Goal: Task Accomplishment & Management: Complete application form

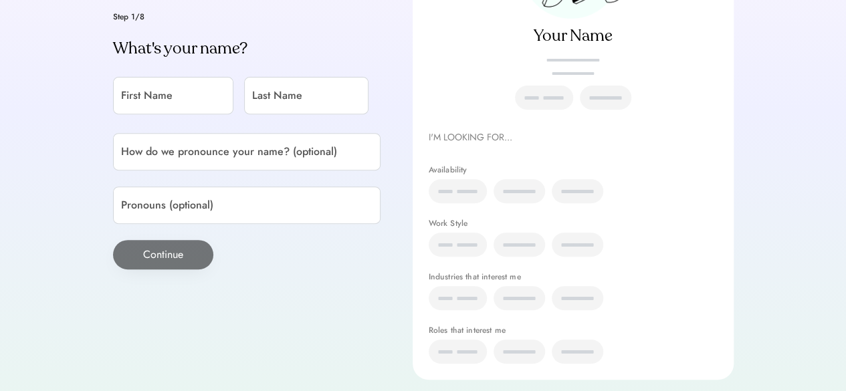
scroll to position [214, 0]
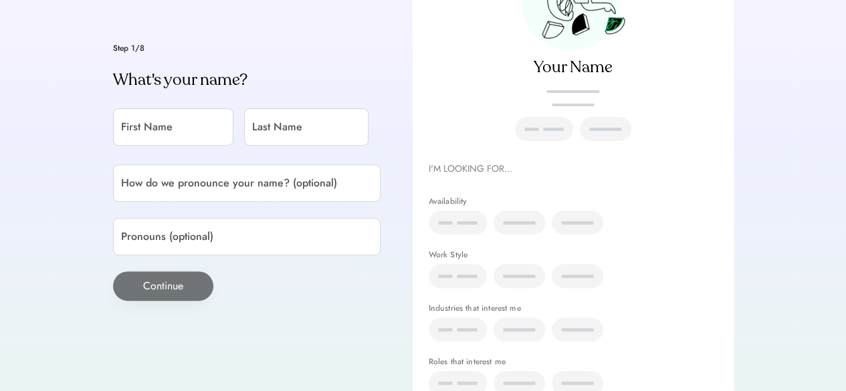
scroll to position [187, 0]
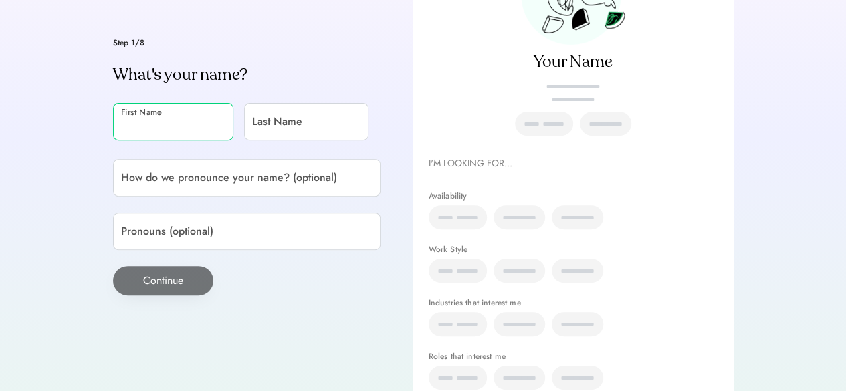
click at [146, 130] on input "input" at bounding box center [173, 121] width 120 height 37
click at [148, 127] on input "input" at bounding box center [173, 121] width 120 height 37
type input "********"
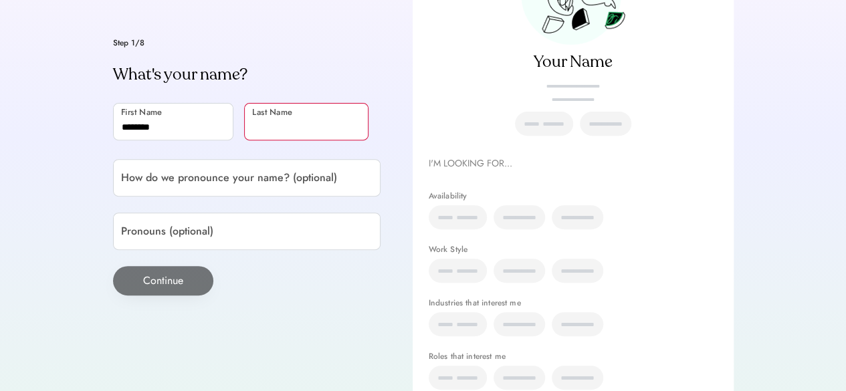
click at [284, 121] on input "input" at bounding box center [306, 121] width 124 height 37
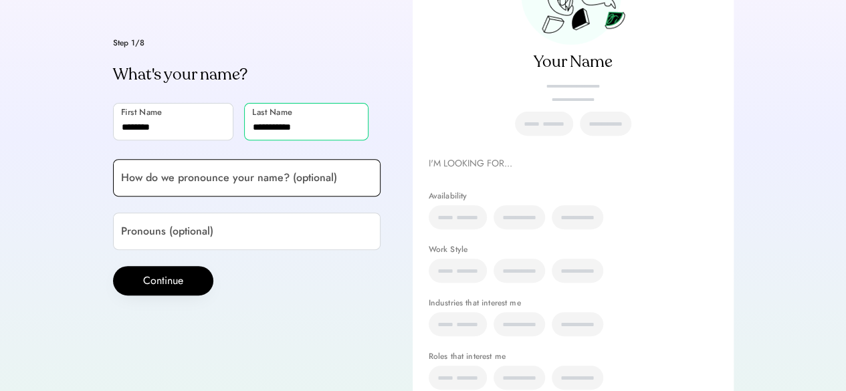
type input "**********"
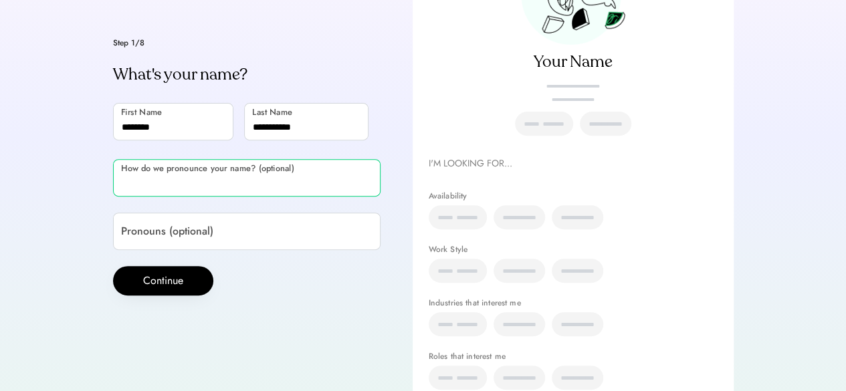
click at [225, 179] on input "input" at bounding box center [247, 177] width 268 height 37
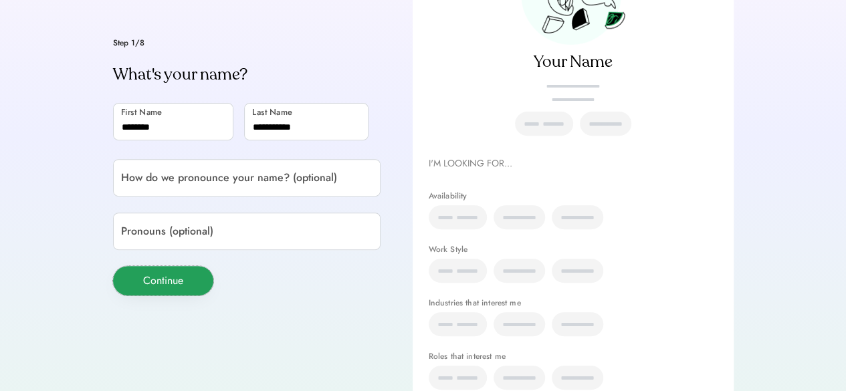
click at [174, 284] on button "Continue" at bounding box center [163, 280] width 100 height 29
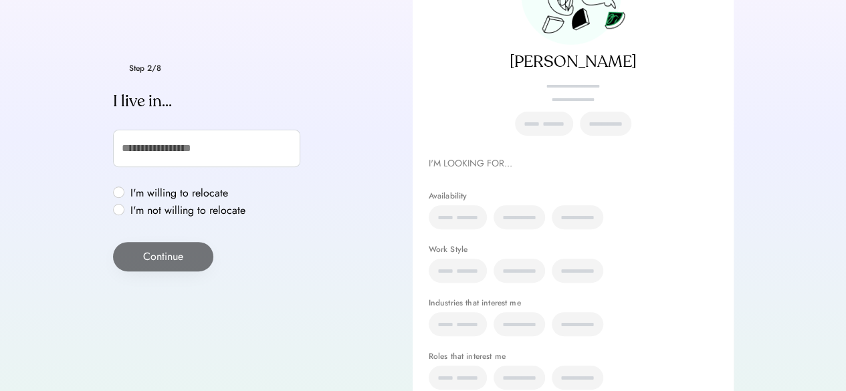
scroll to position [211, 0]
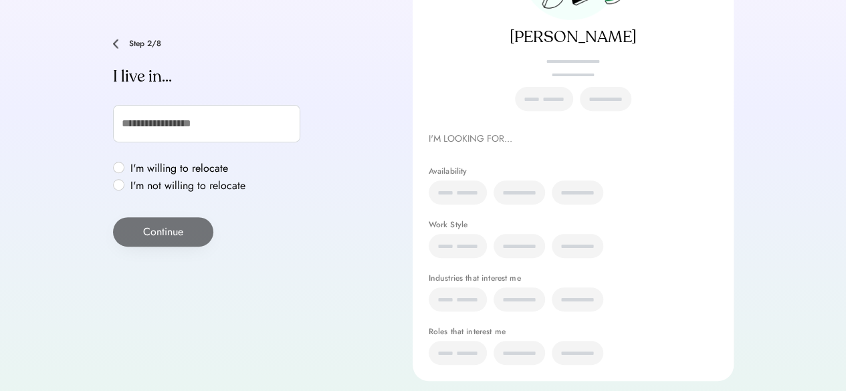
click at [139, 165] on label "I'm willing to relocate" at bounding box center [187, 168] width 123 height 11
click at [135, 235] on button "Continue" at bounding box center [163, 231] width 100 height 29
click at [154, 128] on input "text" at bounding box center [206, 123] width 187 height 37
type input "*"
type input "***"
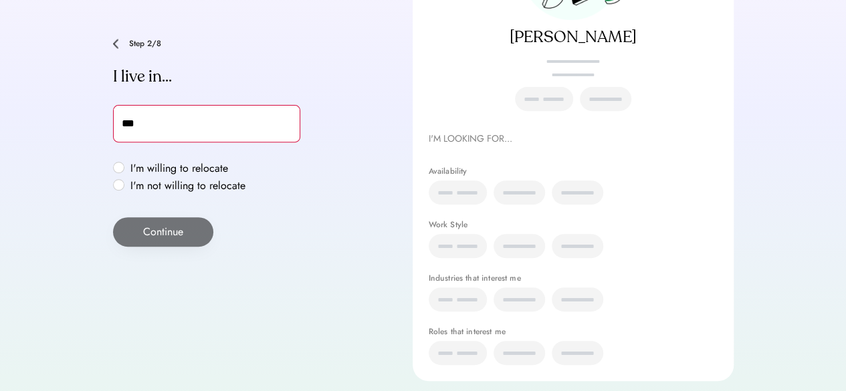
type input "**********"
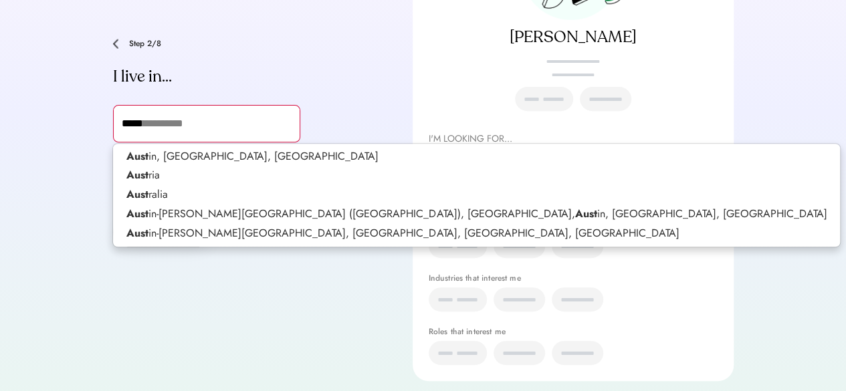
type input "******"
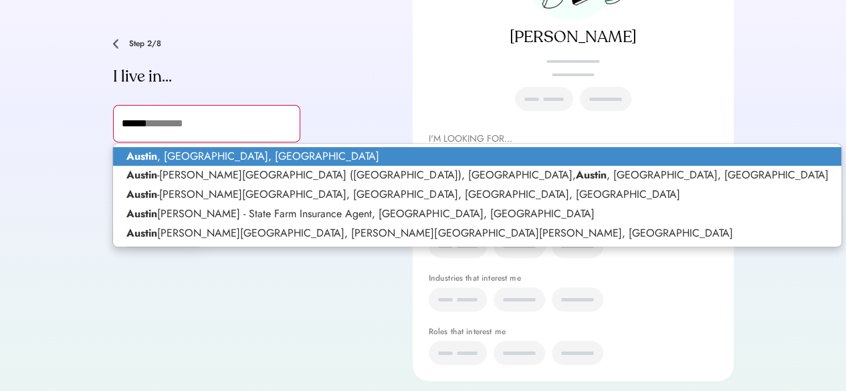
click at [169, 158] on p "Austin , TX, USA" at bounding box center [477, 156] width 728 height 19
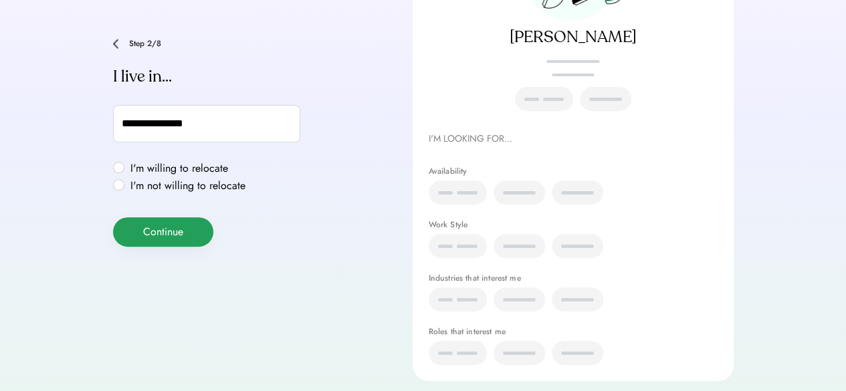
type input "**********"
click at [157, 245] on button "Continue" at bounding box center [163, 231] width 100 height 29
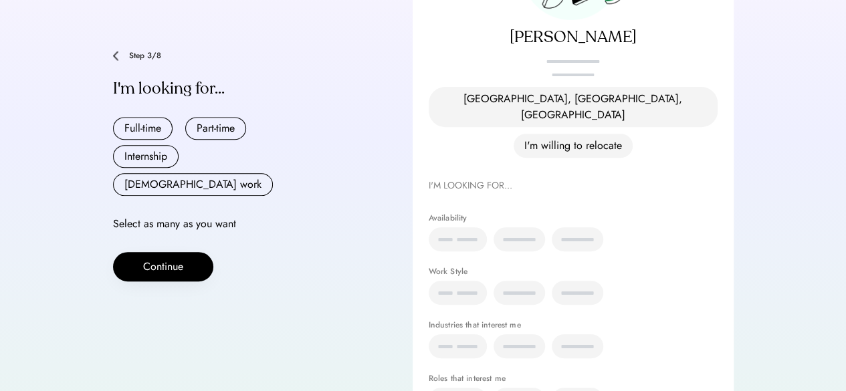
scroll to position [214, 0]
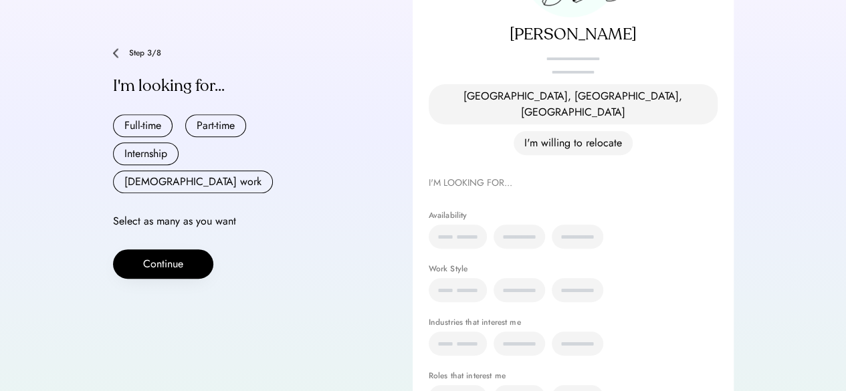
click at [118, 48] on div "Step 3/8" at bounding box center [247, 53] width 268 height 10
click at [140, 116] on button "Full-time" at bounding box center [143, 125] width 60 height 23
click at [213, 117] on button "Part-time" at bounding box center [215, 125] width 61 height 23
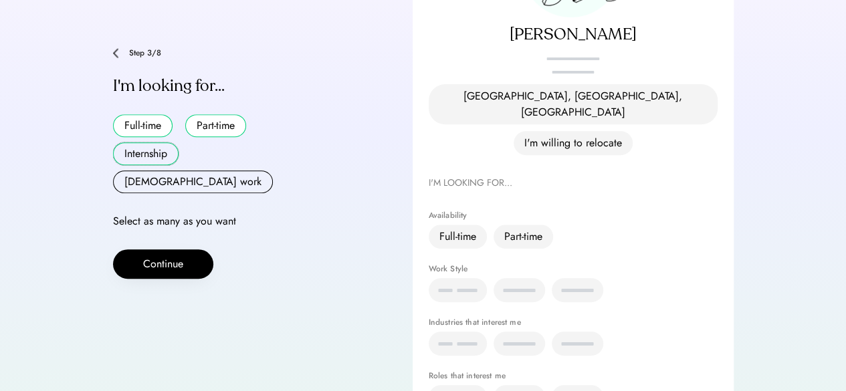
click at [129, 151] on button "Internship" at bounding box center [146, 153] width 66 height 23
click at [183, 147] on div "Full-time Part-time Internship Contract work" at bounding box center [206, 153] width 187 height 79
click at [197, 171] on button "[DEMOGRAPHIC_DATA] work" at bounding box center [193, 182] width 160 height 23
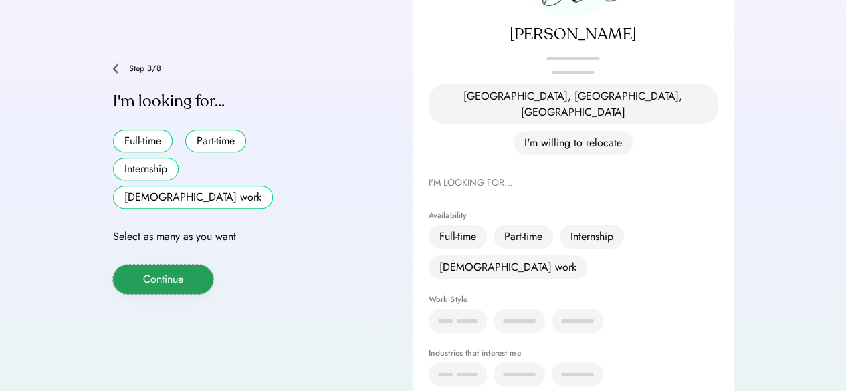
click at [159, 265] on button "Continue" at bounding box center [163, 279] width 100 height 29
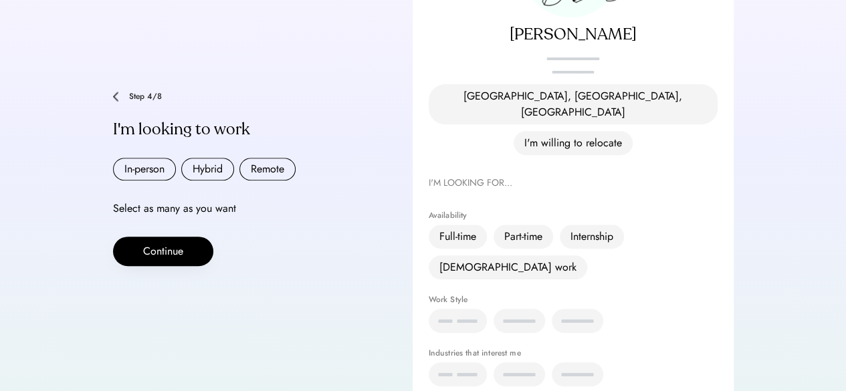
scroll to position [228, 0]
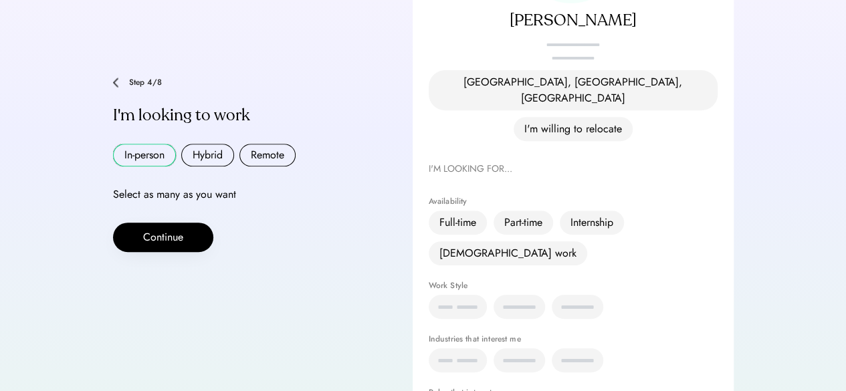
click at [161, 144] on button "In-person" at bounding box center [144, 155] width 63 height 23
click at [195, 144] on button "Hybrid" at bounding box center [207, 155] width 53 height 23
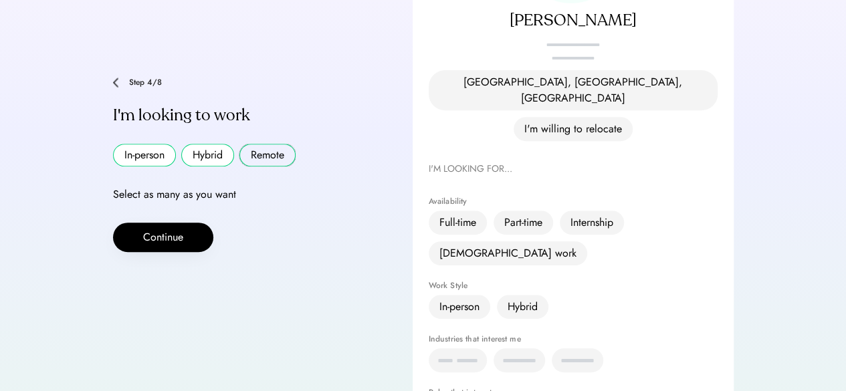
click at [262, 144] on button "Remote" at bounding box center [267, 155] width 56 height 23
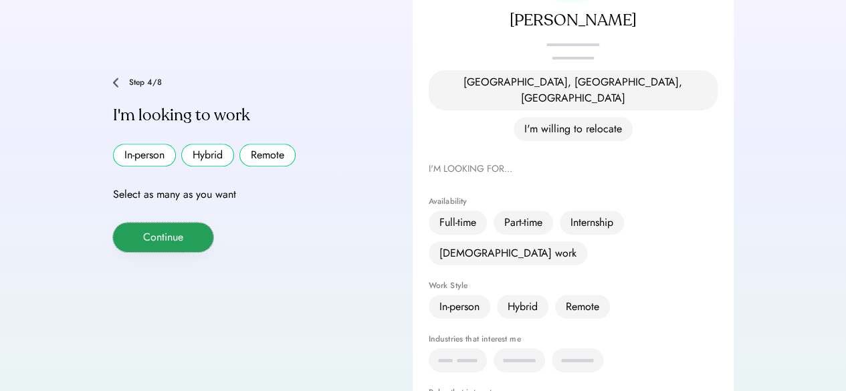
click at [170, 223] on button "Continue" at bounding box center [163, 237] width 100 height 29
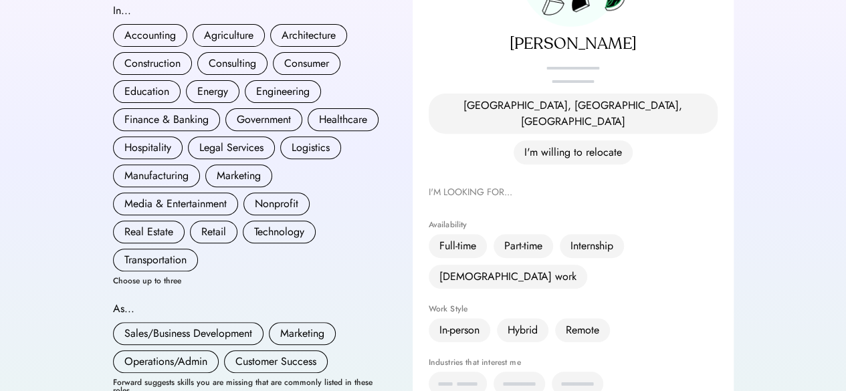
scroll to position [206, 0]
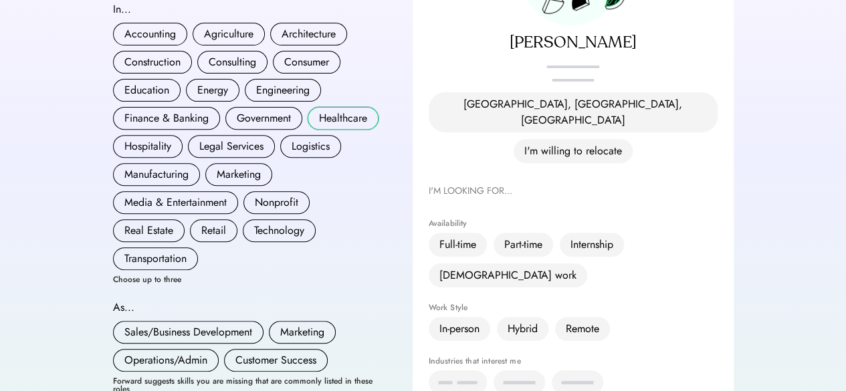
click at [356, 107] on button "Healthcare" at bounding box center [343, 118] width 71 height 23
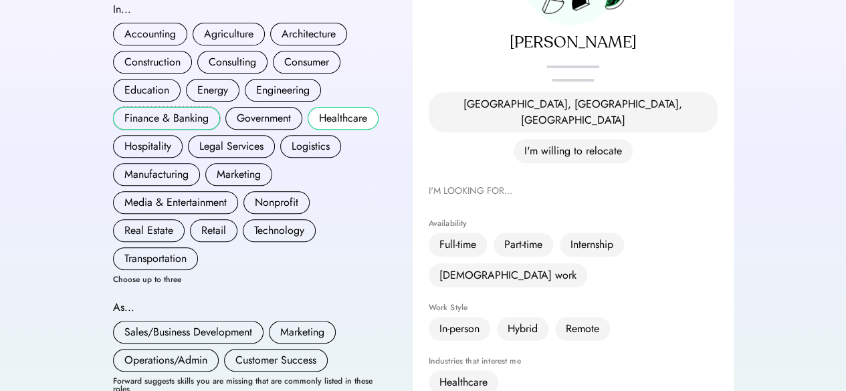
click at [182, 107] on button "Finance & Banking" at bounding box center [166, 118] width 107 height 23
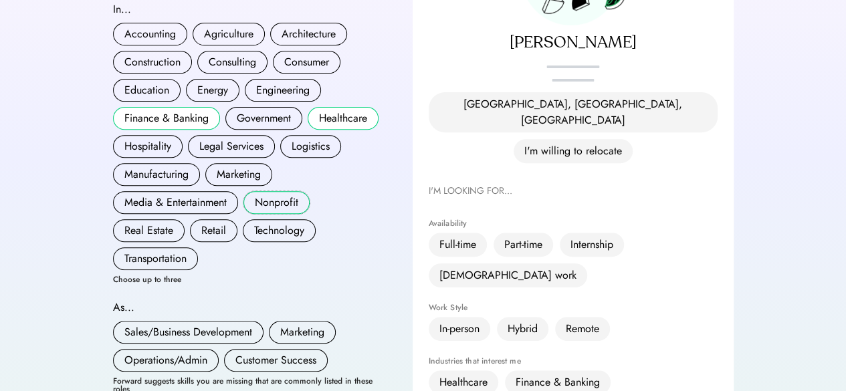
click at [279, 191] on button "Nonprofit" at bounding box center [276, 202] width 66 height 23
click at [276, 219] on button "Technology" at bounding box center [279, 230] width 73 height 23
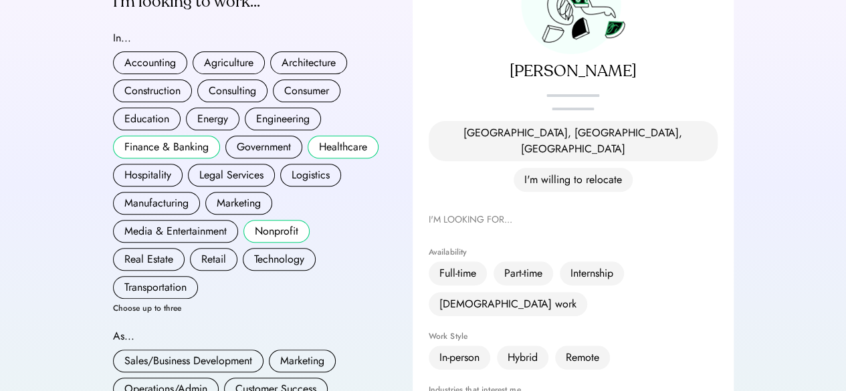
scroll to position [183, 0]
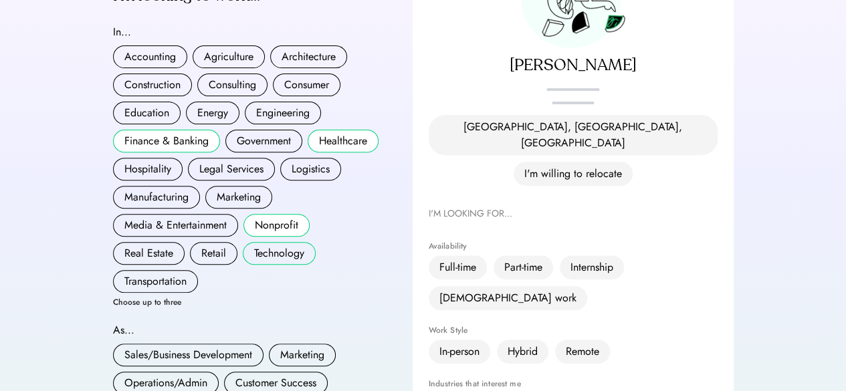
click at [286, 242] on button "Technology" at bounding box center [279, 253] width 73 height 23
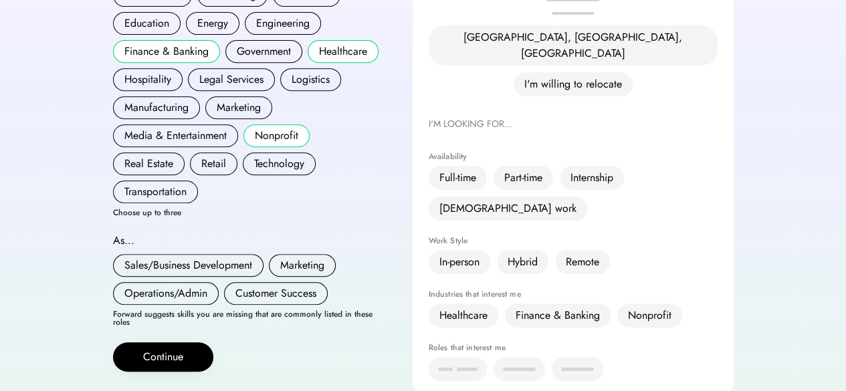
scroll to position [276, 0]
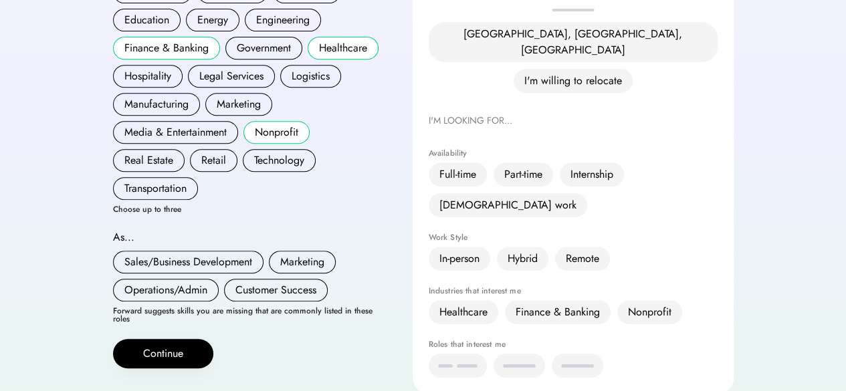
click at [142, 307] on div "Forward suggests skills you are missing that are commonly listed in these roles" at bounding box center [247, 315] width 268 height 16
click at [217, 251] on button "Sales/Business Development" at bounding box center [188, 262] width 150 height 23
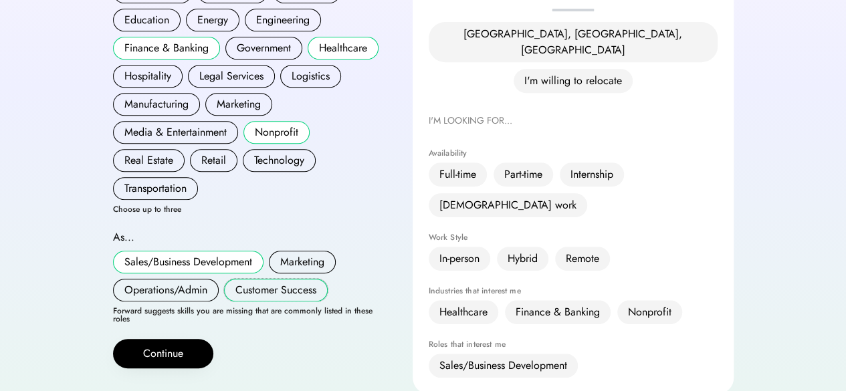
click at [276, 279] on button "Customer Success" at bounding box center [276, 290] width 104 height 23
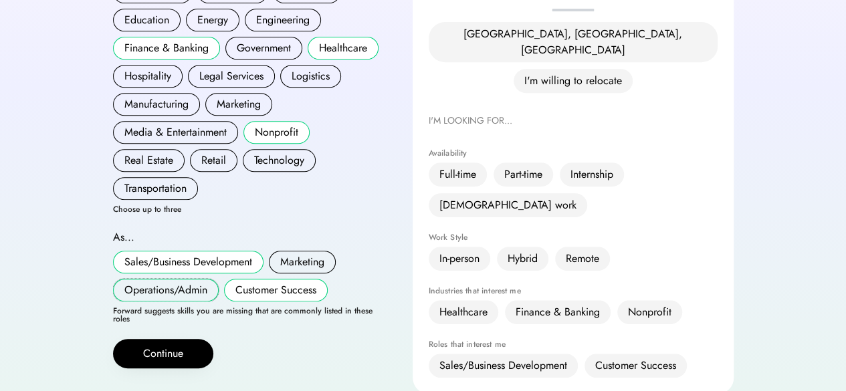
click at [161, 279] on button "Operations/Admin" at bounding box center [166, 290] width 106 height 23
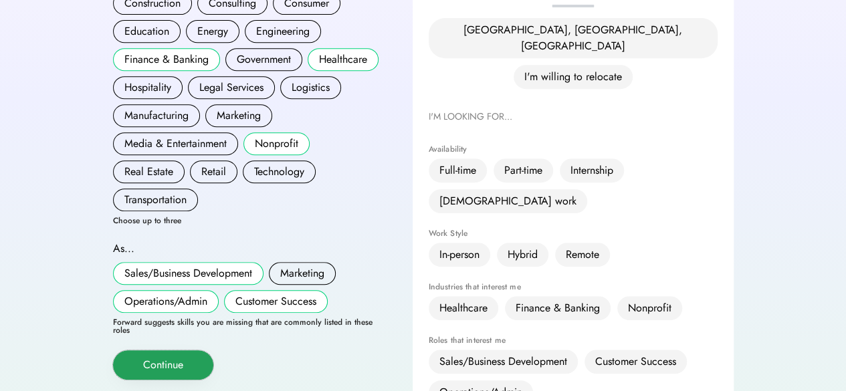
click at [163, 350] on button "Continue" at bounding box center [163, 364] width 100 height 29
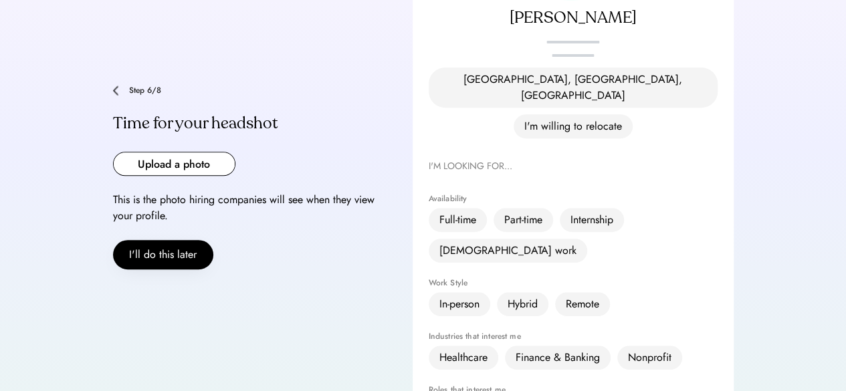
scroll to position [231, 0]
click at [179, 152] on input "file" at bounding box center [174, 163] width 121 height 23
type input "**********"
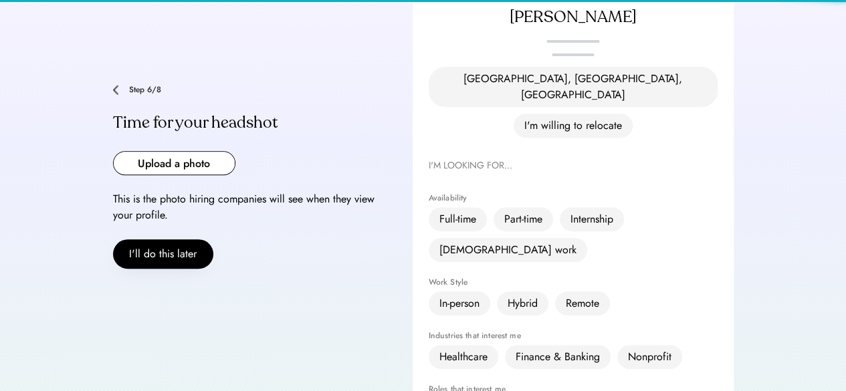
scroll to position [233, 0]
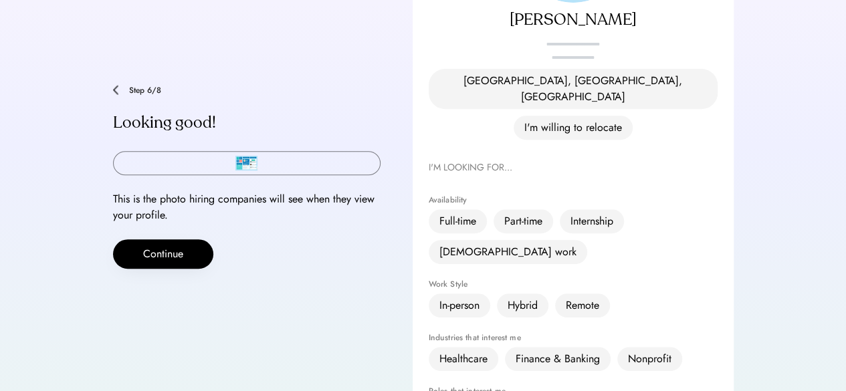
click at [242, 152] on input "file" at bounding box center [247, 163] width 266 height 23
type input "**********"
click at [250, 152] on input "file" at bounding box center [247, 163] width 266 height 23
type input "**********"
click at [245, 152] on input "file" at bounding box center [247, 163] width 266 height 23
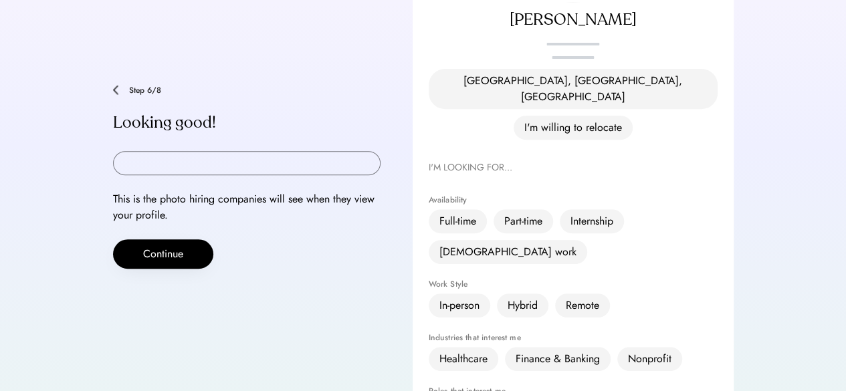
type input "**********"
click at [251, 152] on input "file" at bounding box center [247, 163] width 266 height 23
type input "**********"
click at [245, 152] on input "file" at bounding box center [247, 163] width 266 height 23
type input "**********"
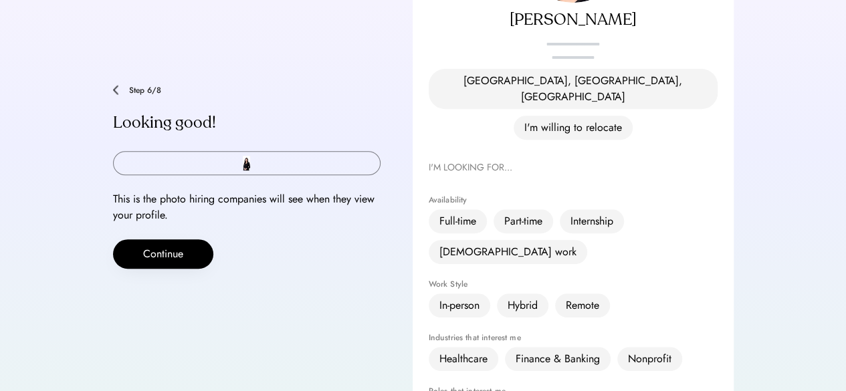
click at [243, 152] on input "file" at bounding box center [247, 163] width 266 height 23
type input "**********"
click at [247, 152] on input "file" at bounding box center [247, 163] width 266 height 23
type input "**********"
click at [243, 152] on input "file" at bounding box center [247, 163] width 266 height 23
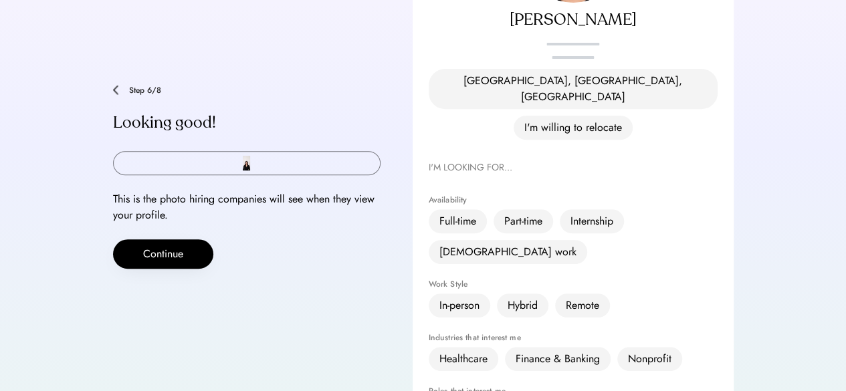
type input "**********"
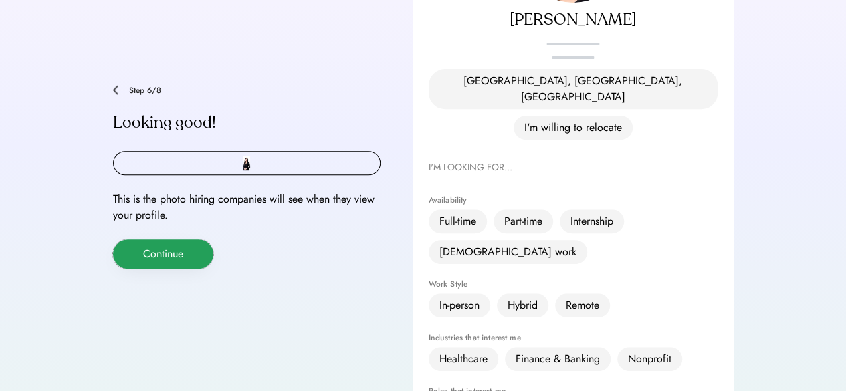
click at [167, 239] on button "Continue" at bounding box center [163, 253] width 100 height 29
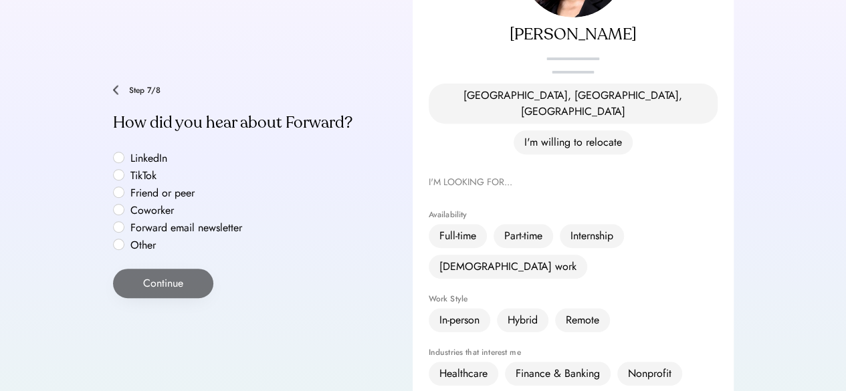
click at [165, 223] on label "Forward email newsletter" at bounding box center [186, 228] width 120 height 11
click at [126, 240] on label "Other" at bounding box center [186, 245] width 120 height 11
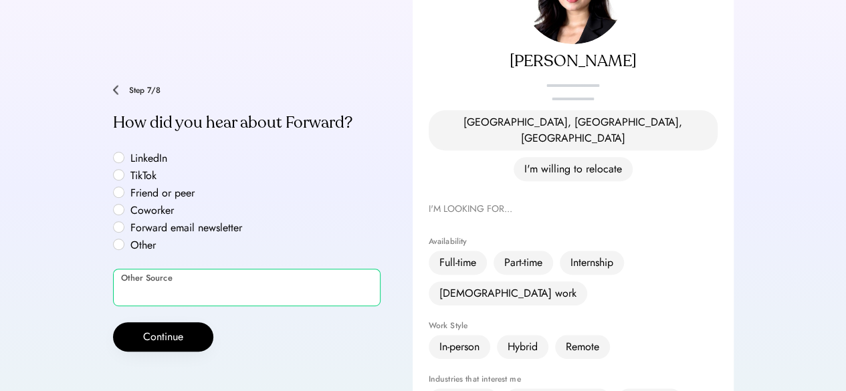
click at [143, 269] on input "input" at bounding box center [247, 287] width 268 height 37
type input "**********"
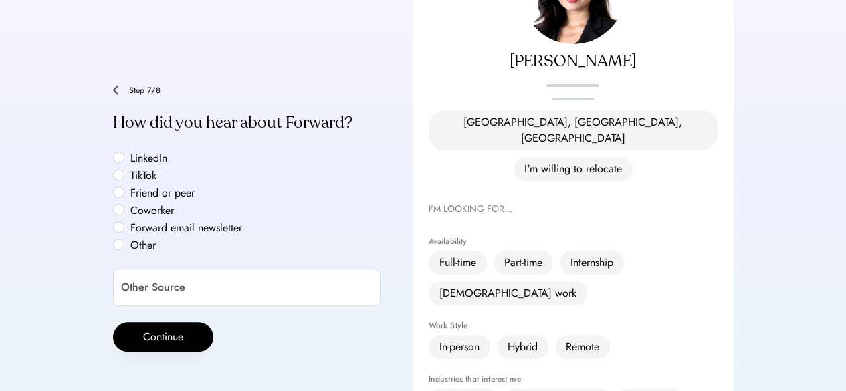
click at [143, 223] on label "Forward email newsletter" at bounding box center [186, 228] width 120 height 11
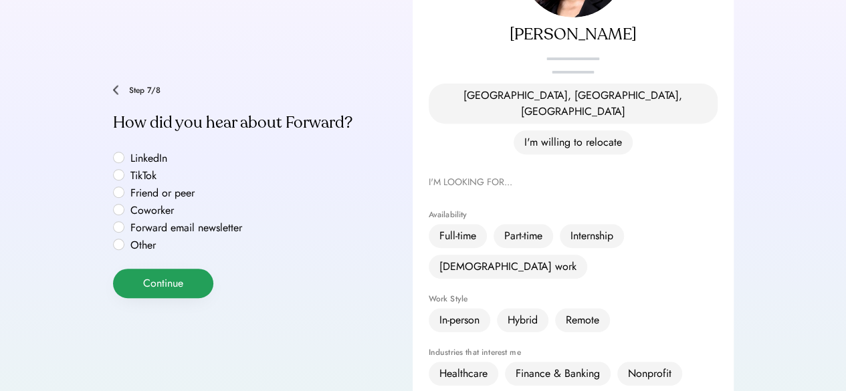
click at [158, 269] on button "Continue" at bounding box center [163, 283] width 100 height 29
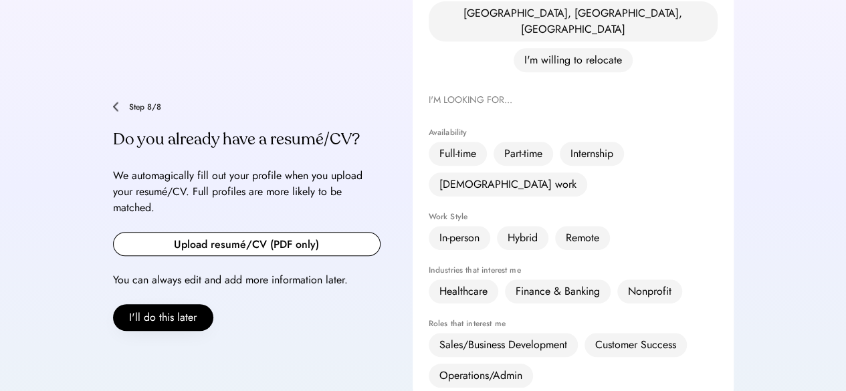
scroll to position [297, 0]
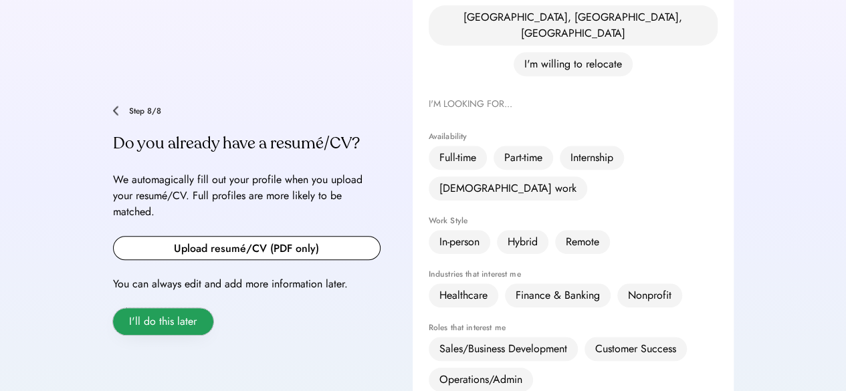
click at [173, 308] on button "I'll do this later" at bounding box center [163, 321] width 100 height 27
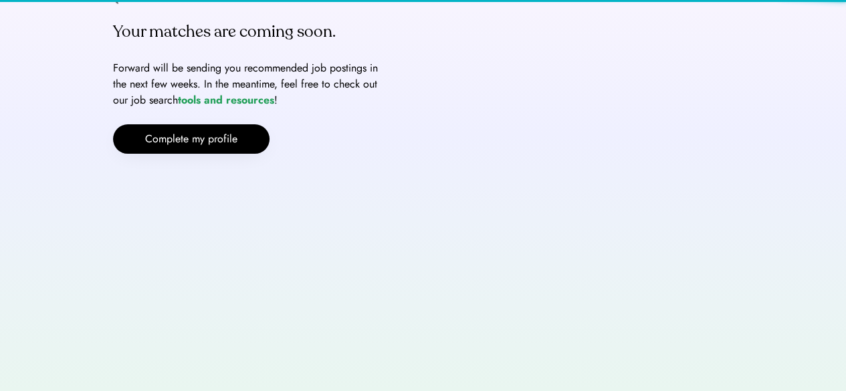
scroll to position [49, 0]
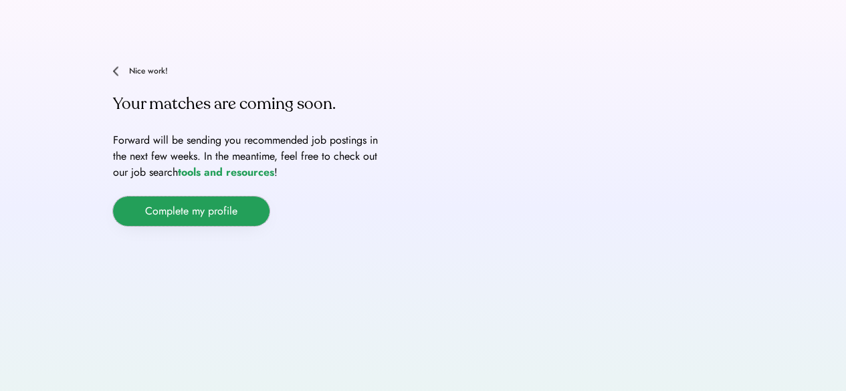
click at [203, 213] on button "Complete my profile" at bounding box center [191, 211] width 157 height 29
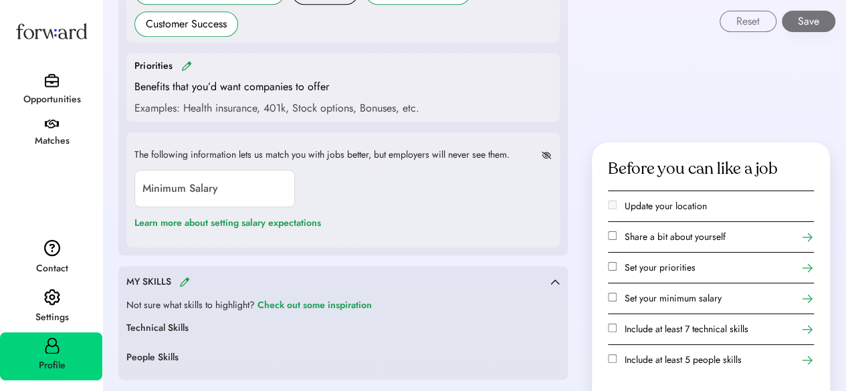
scroll to position [695, 0]
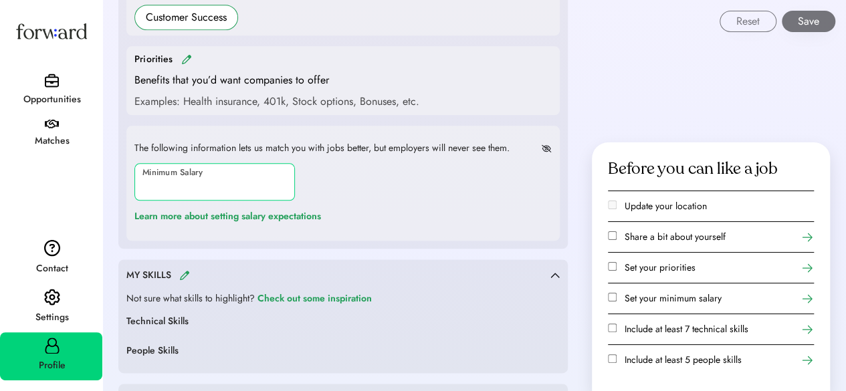
click at [221, 177] on input "input" at bounding box center [214, 181] width 161 height 37
type input "**"
click at [406, 183] on div "The following information lets us match you with jobs better, but employers wil…" at bounding box center [342, 183] width 433 height 115
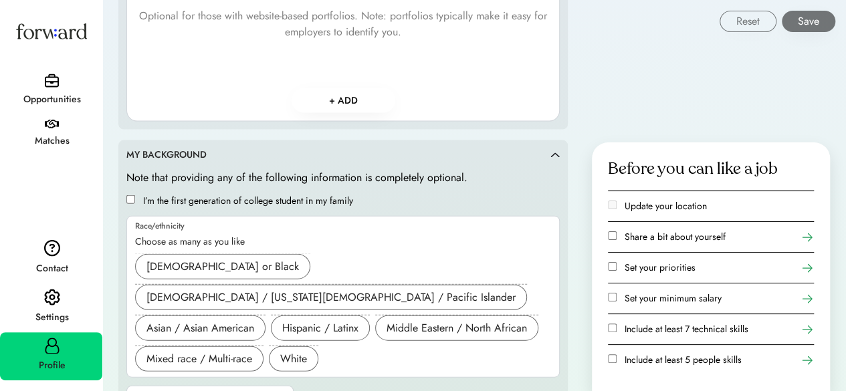
scroll to position [1419, 0]
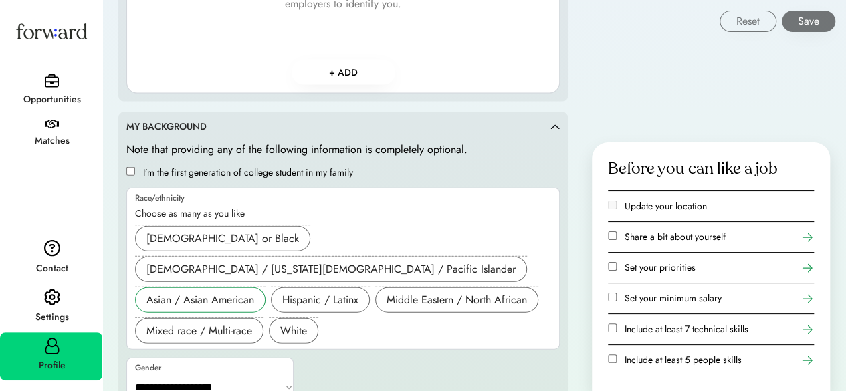
click at [193, 292] on div "Asian / Asian American" at bounding box center [200, 300] width 108 height 16
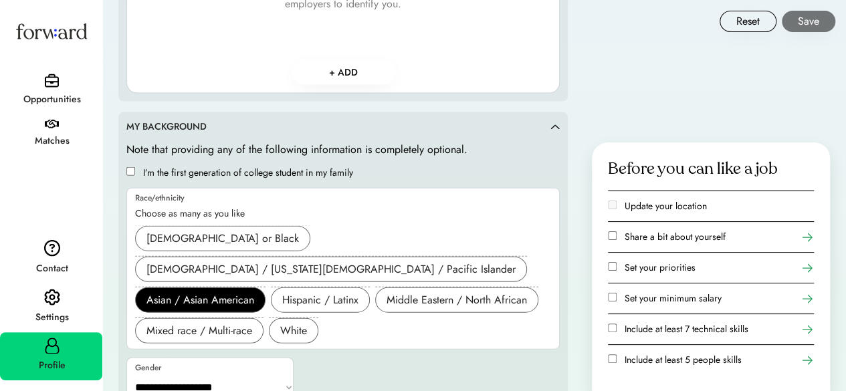
click at [237, 372] on select "**********" at bounding box center [210, 388] width 167 height 32
select select "*******"
click at [127, 372] on select "**********" at bounding box center [210, 388] width 167 height 32
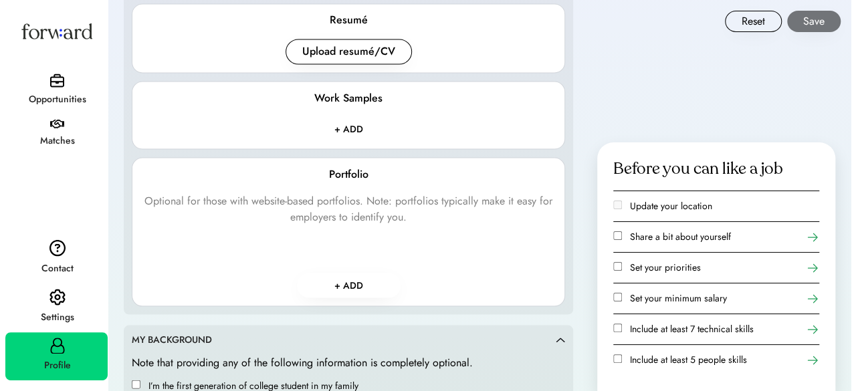
scroll to position [1200, 0]
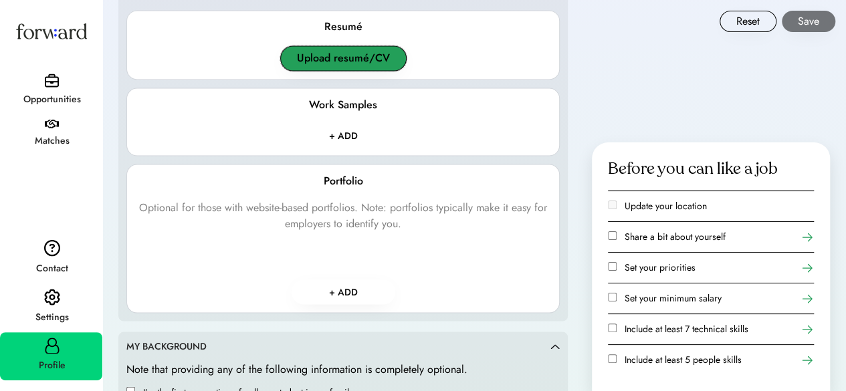
click at [350, 63] on button "Upload resumé/CV" at bounding box center [343, 57] width 126 height 25
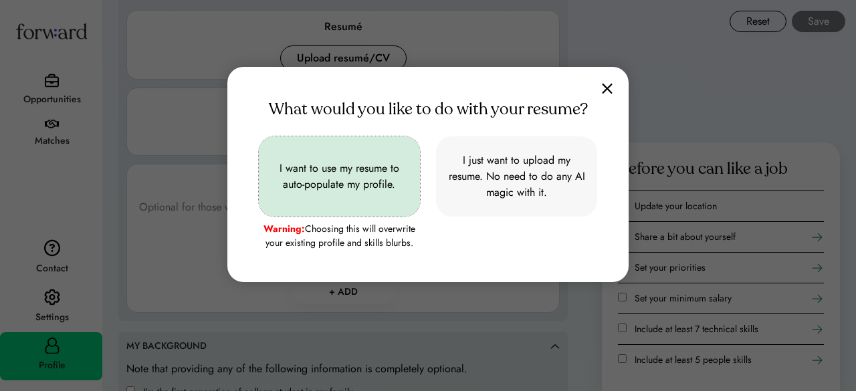
click at [341, 183] on button "I want to use my resume to auto-populate my profile." at bounding box center [339, 176] width 161 height 80
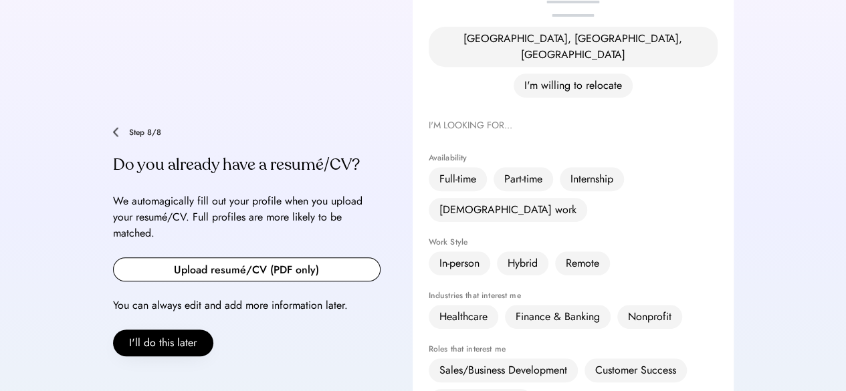
scroll to position [276, 0]
click at [272, 257] on input "file" at bounding box center [247, 268] width 266 height 23
type input "**********"
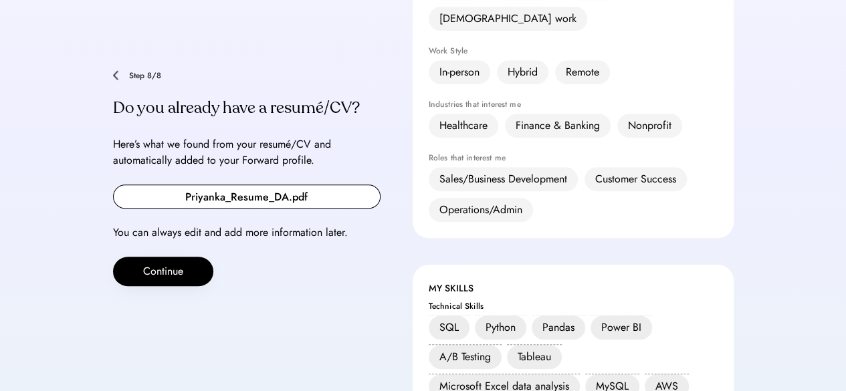
scroll to position [466, 0]
click at [155, 257] on button "Continue" at bounding box center [163, 271] width 100 height 29
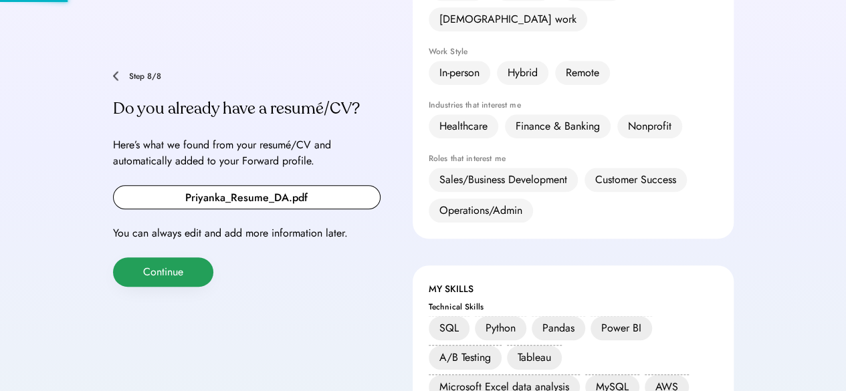
scroll to position [84, 0]
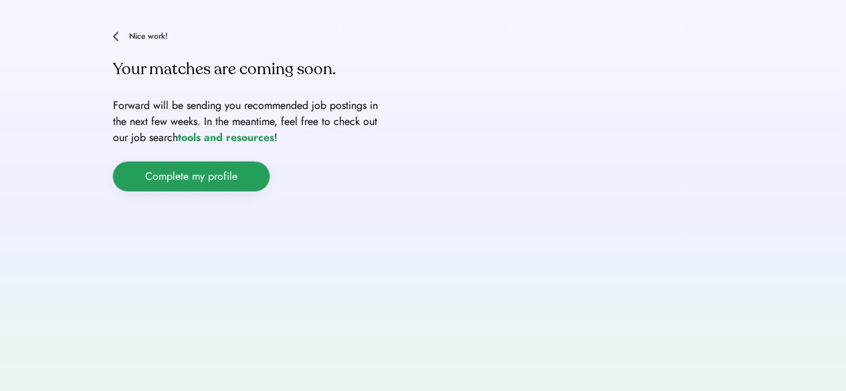
click at [178, 181] on button "Complete my profile" at bounding box center [191, 176] width 157 height 29
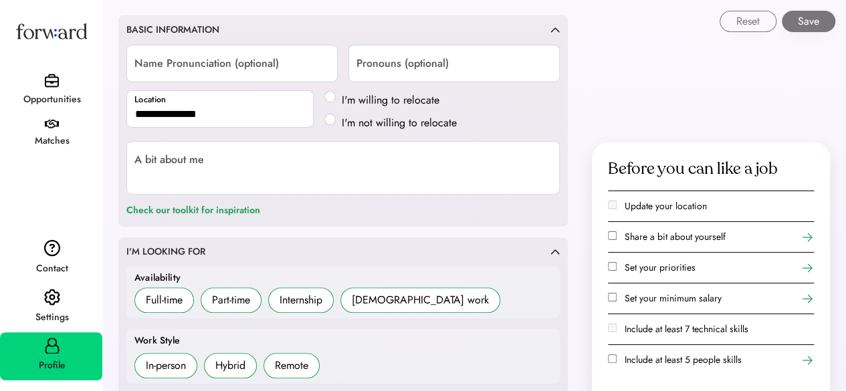
scroll to position [187, 0]
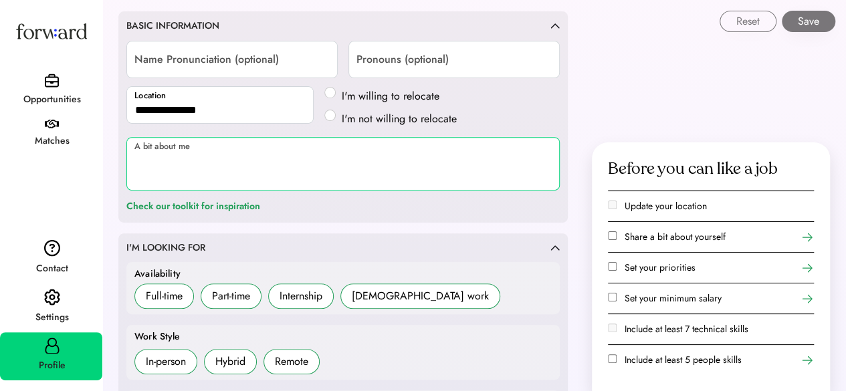
click at [185, 156] on textarea at bounding box center [342, 164] width 433 height 54
paste textarea "**********"
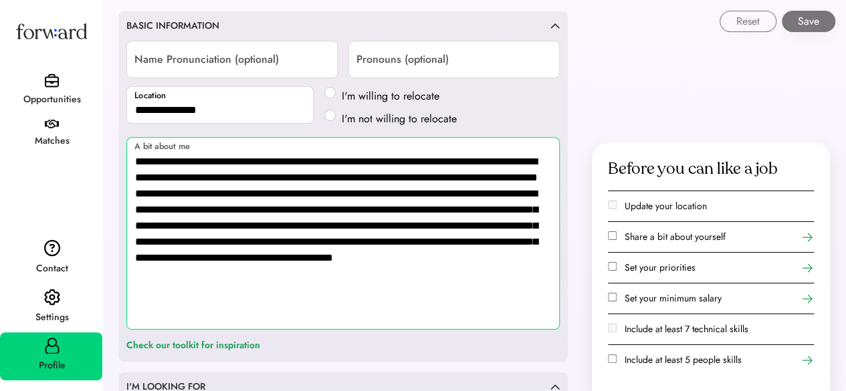
scroll to position [0, 0]
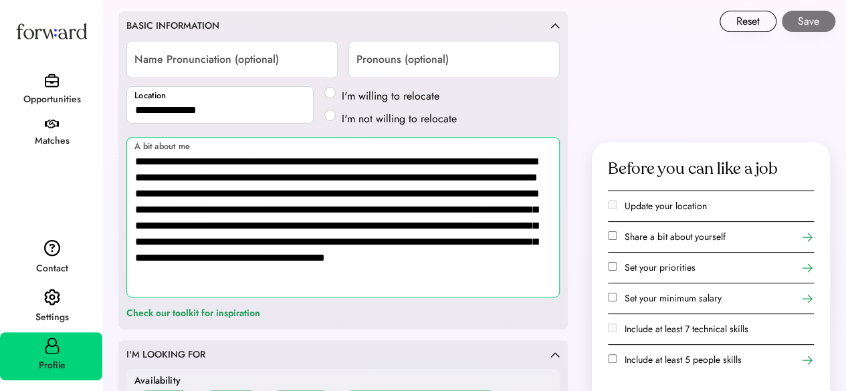
type textarea "**********"
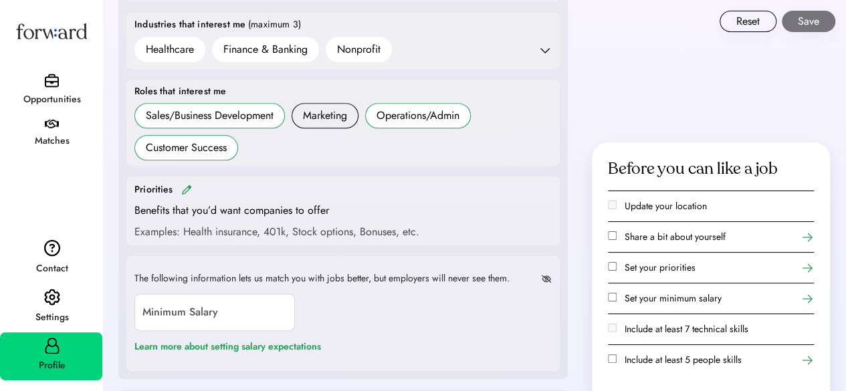
scroll to position [673, 0]
click at [803, 24] on button "Save" at bounding box center [809, 21] width 54 height 21
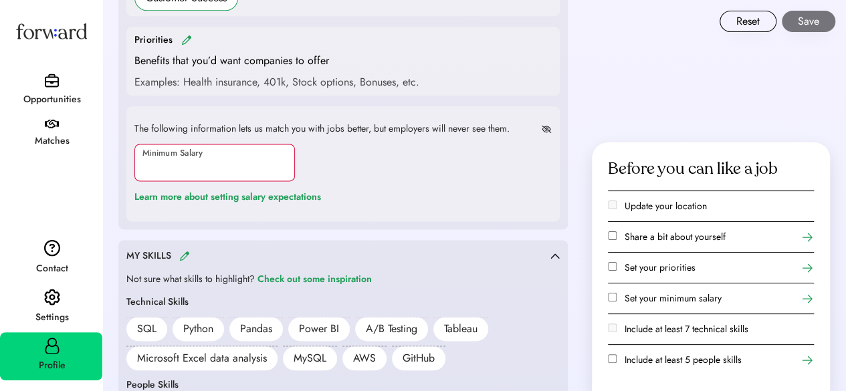
scroll to position [823, 0]
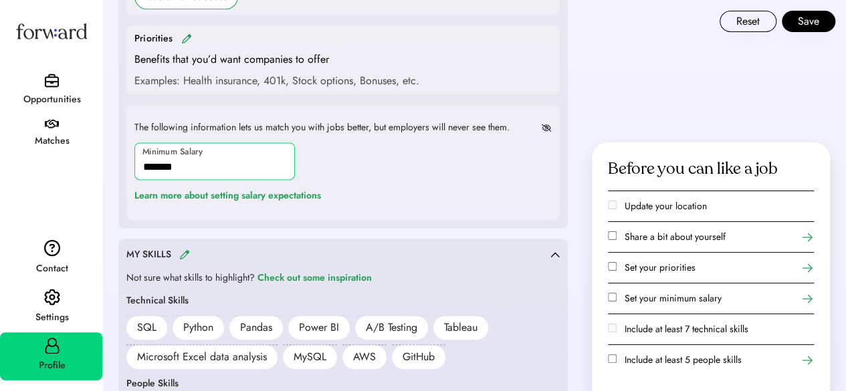
type input "*******"
click at [449, 157] on div "The following information lets us match you with jobs better, but employers wil…" at bounding box center [342, 162] width 433 height 115
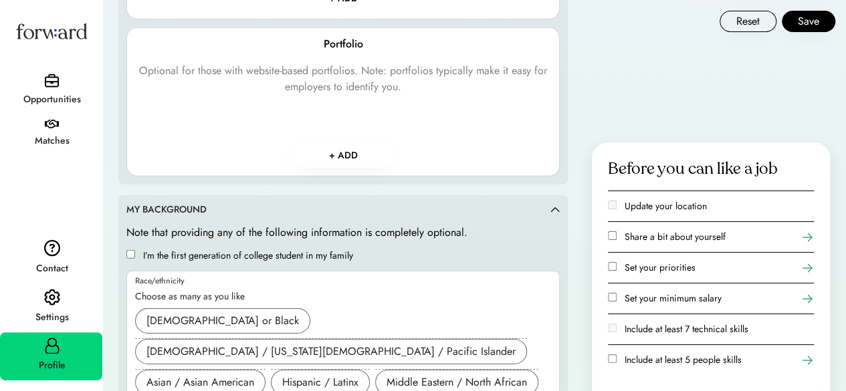
scroll to position [2029, 0]
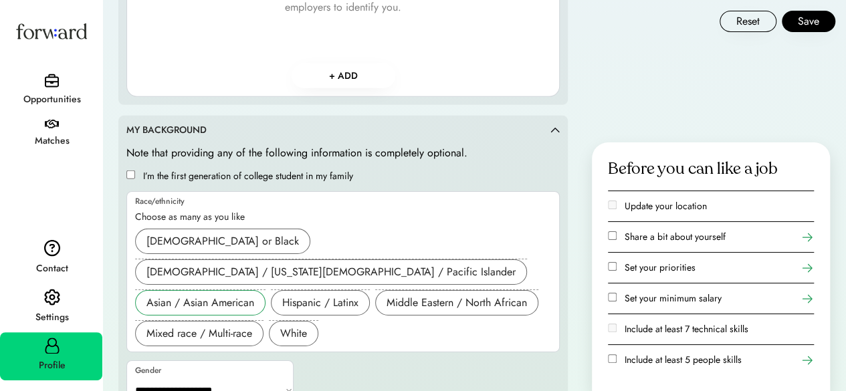
click at [206, 295] on div "Asian / Asian American" at bounding box center [200, 303] width 108 height 16
click at [262, 375] on select "**********" at bounding box center [210, 391] width 167 height 32
select select "*******"
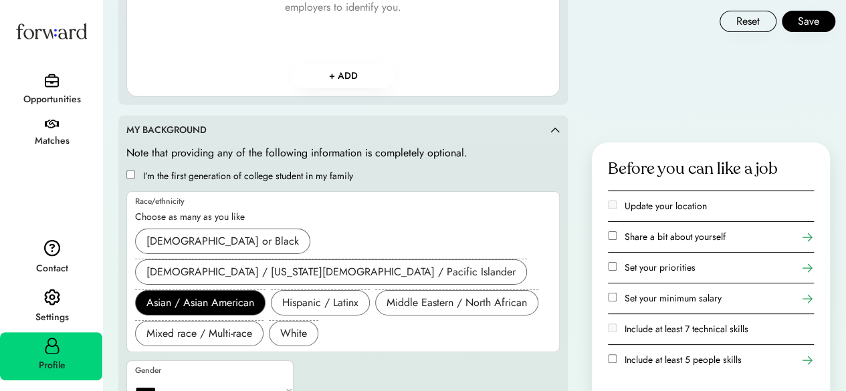
click at [127, 375] on select "**********" at bounding box center [210, 391] width 167 height 32
click at [805, 17] on button "Save" at bounding box center [809, 21] width 54 height 21
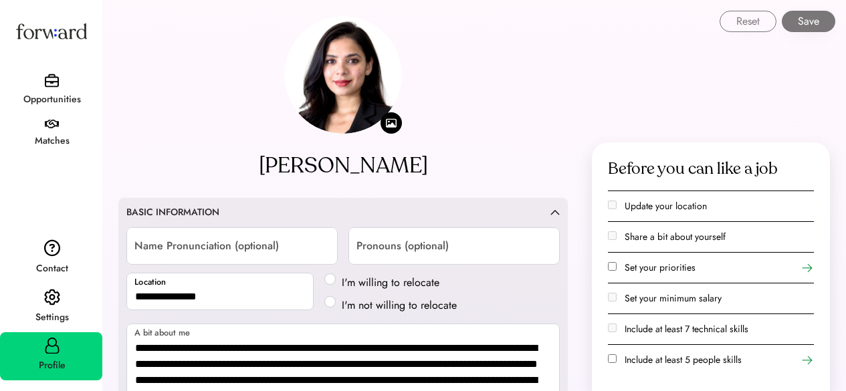
select select "*******"
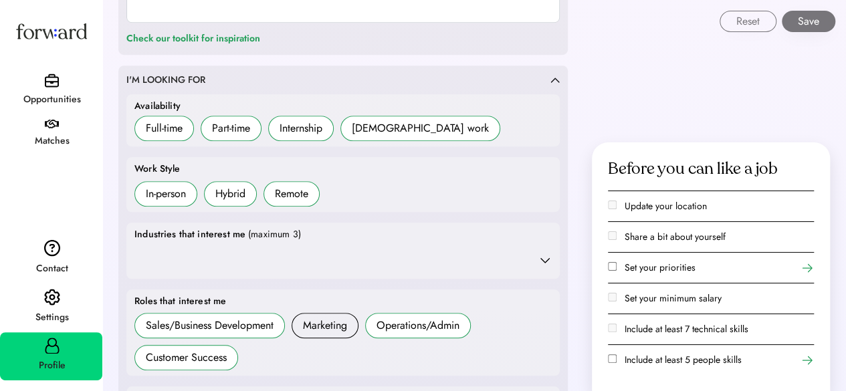
scroll to position [463, 0]
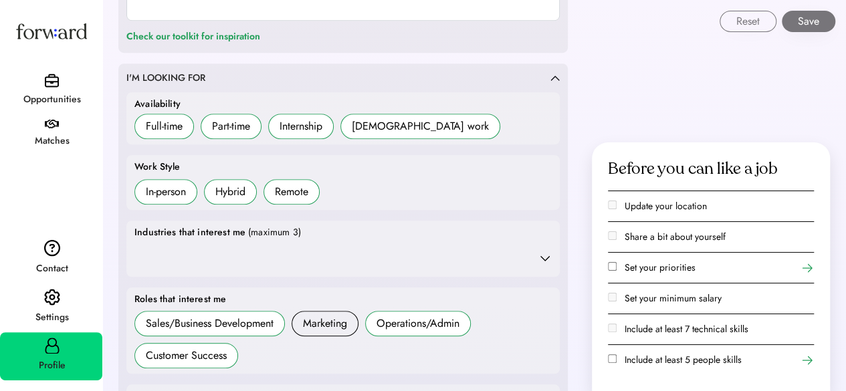
click at [627, 264] on label "Set your priorities" at bounding box center [660, 267] width 71 height 13
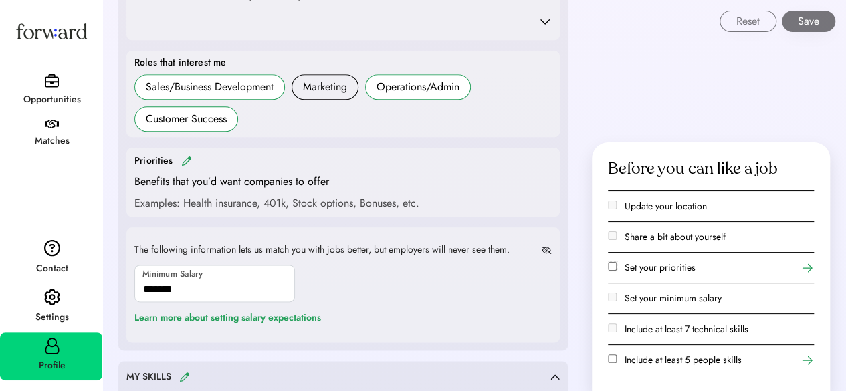
scroll to position [701, 0]
click at [186, 157] on img at bounding box center [186, 160] width 11 height 10
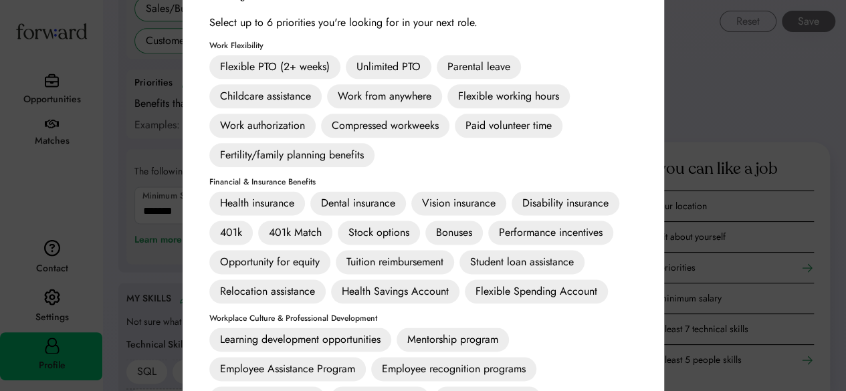
scroll to position [778, 0]
click at [264, 126] on div "Work authorization" at bounding box center [262, 126] width 106 height 24
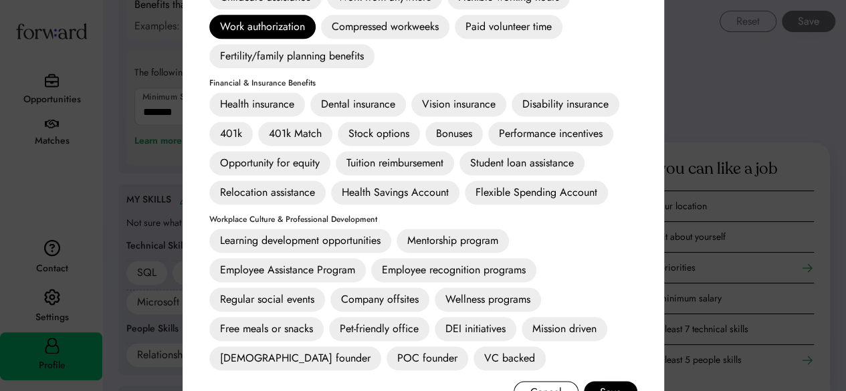
scroll to position [878, 0]
click at [279, 100] on div "Health insurance" at bounding box center [257, 104] width 96 height 24
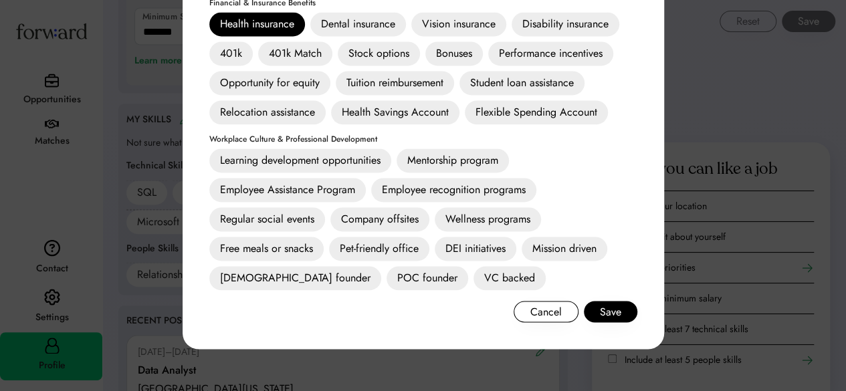
scroll to position [958, 0]
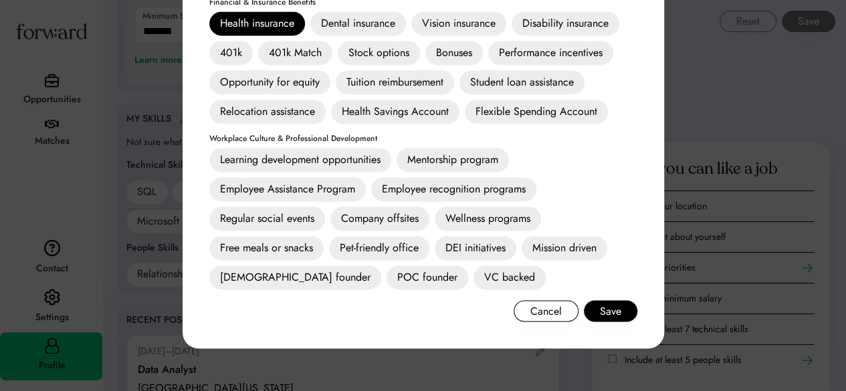
click at [510, 221] on div "Wellness programs" at bounding box center [488, 219] width 106 height 24
click at [433, 191] on div "Employee recognition programs" at bounding box center [453, 189] width 165 height 24
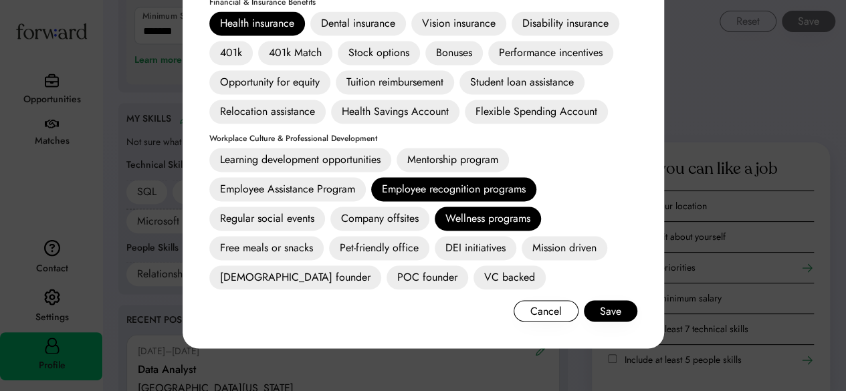
click at [325, 191] on div "Employee Assistance Program" at bounding box center [287, 189] width 157 height 24
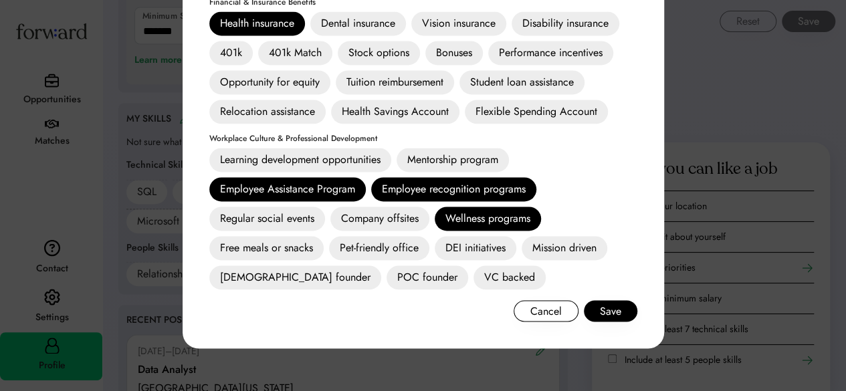
click at [431, 163] on div "Mentorship program" at bounding box center [453, 160] width 112 height 24
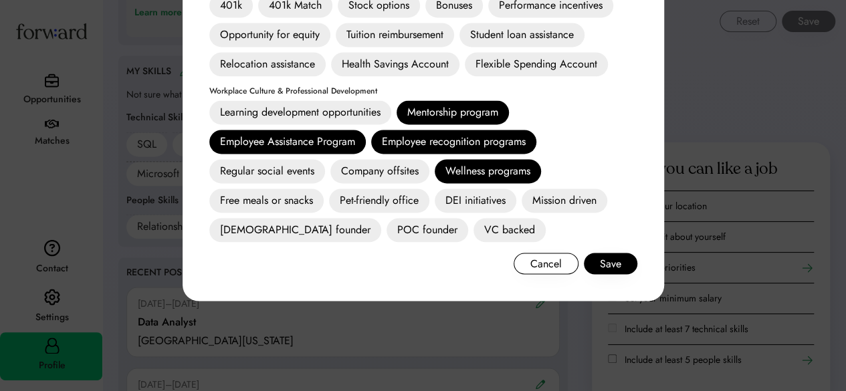
scroll to position [1023, 0]
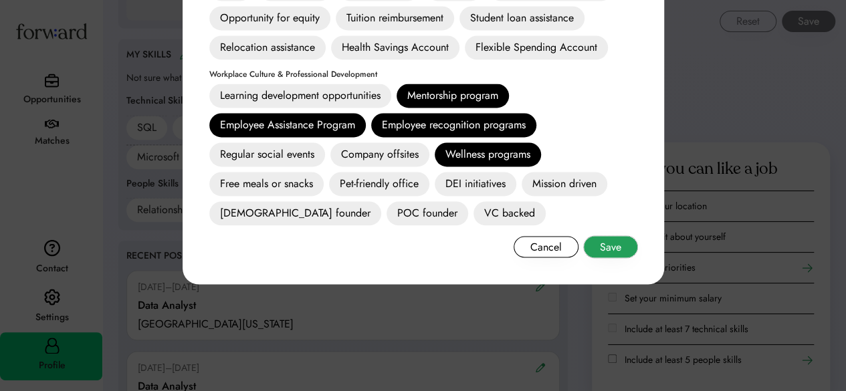
click at [614, 253] on button "Save" at bounding box center [611, 246] width 54 height 21
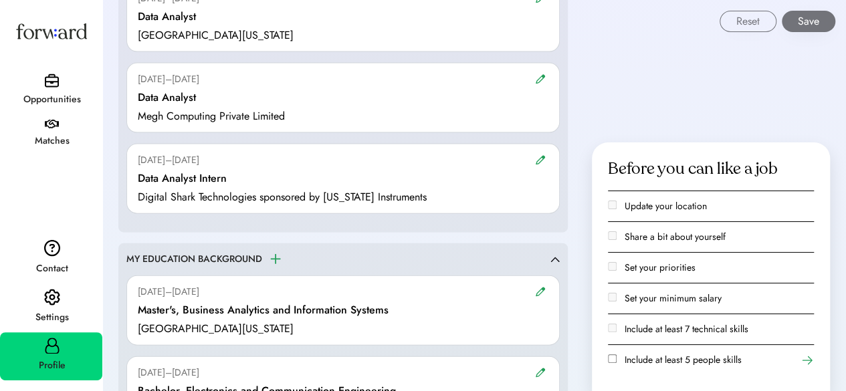
scroll to position [1436, 0]
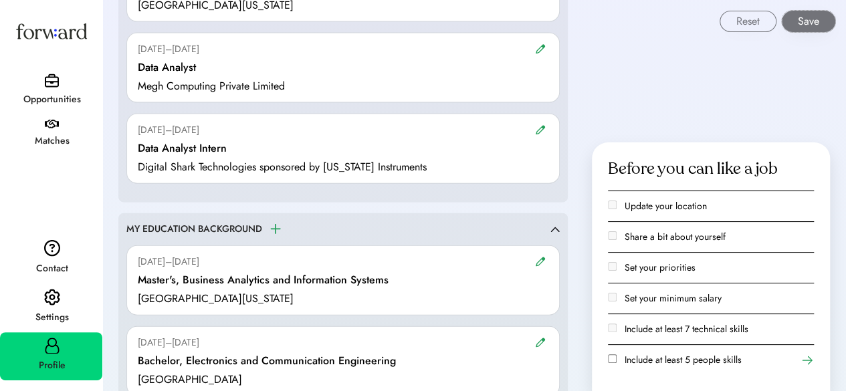
click at [797, 19] on button "Save" at bounding box center [809, 21] width 54 height 21
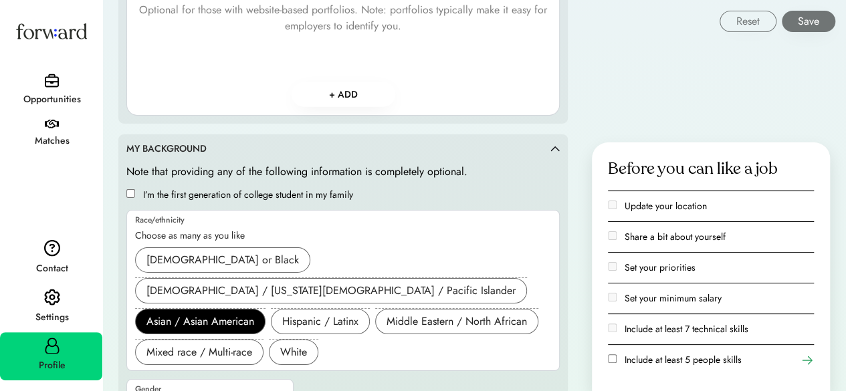
scroll to position [2123, 0]
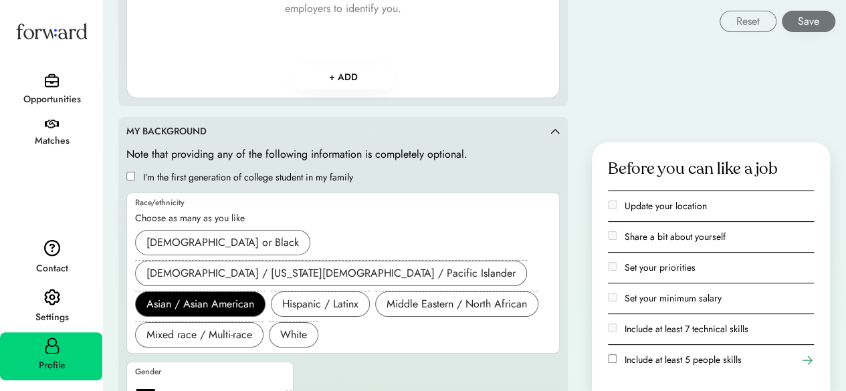
click at [716, 359] on label "Include at least 5 people skills" at bounding box center [683, 359] width 117 height 13
click at [57, 308] on div "Settings" at bounding box center [51, 318] width 101 height 24
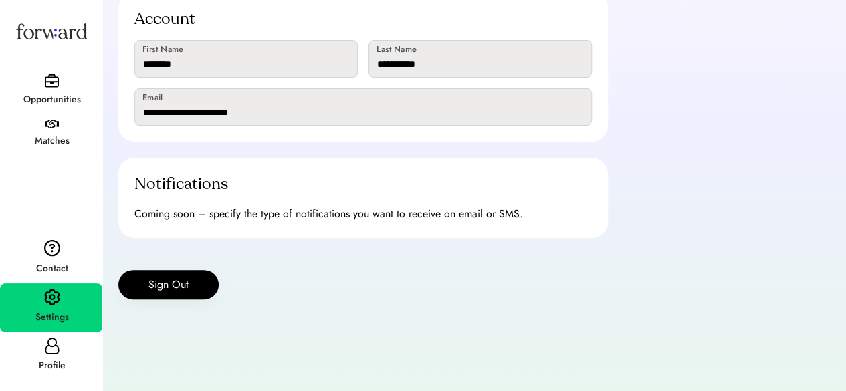
scroll to position [143, 0]
click at [45, 74] on img at bounding box center [52, 81] width 14 height 14
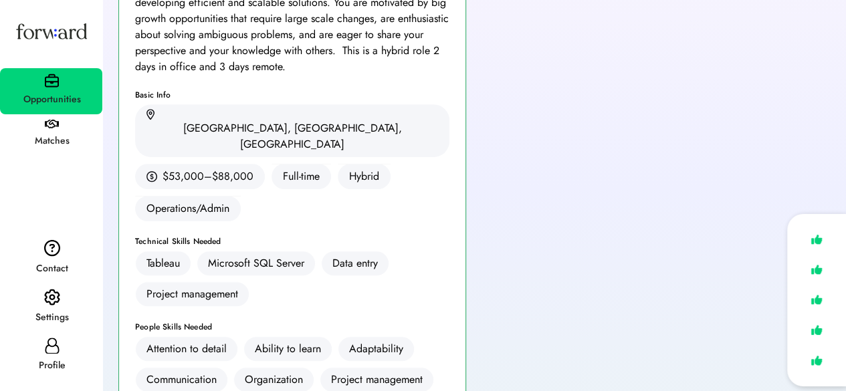
scroll to position [268, 0]
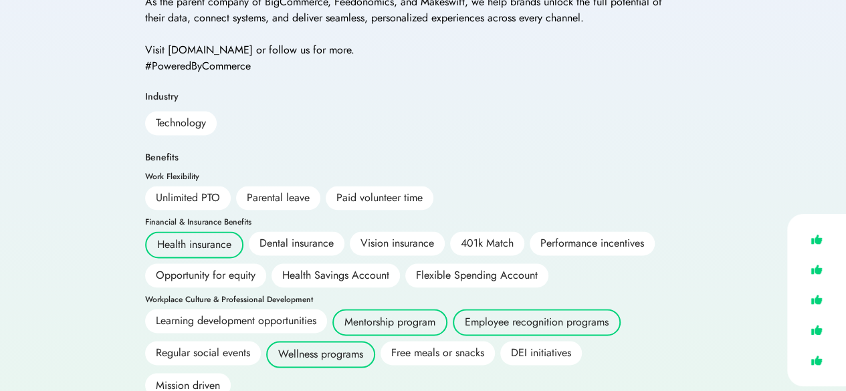
scroll to position [884, 0]
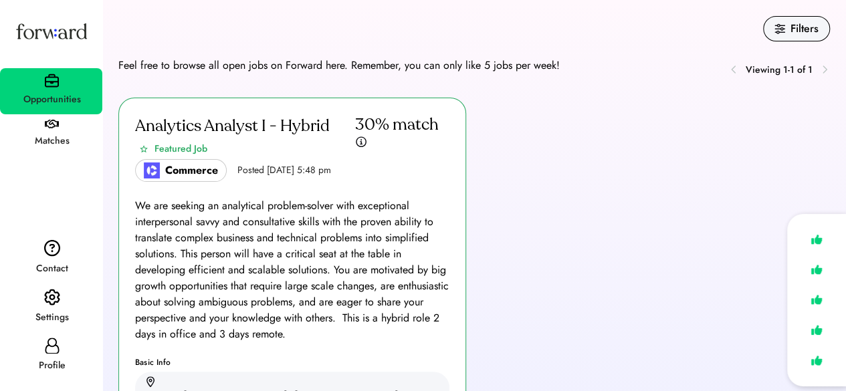
click at [53, 124] on img at bounding box center [52, 124] width 14 height 9
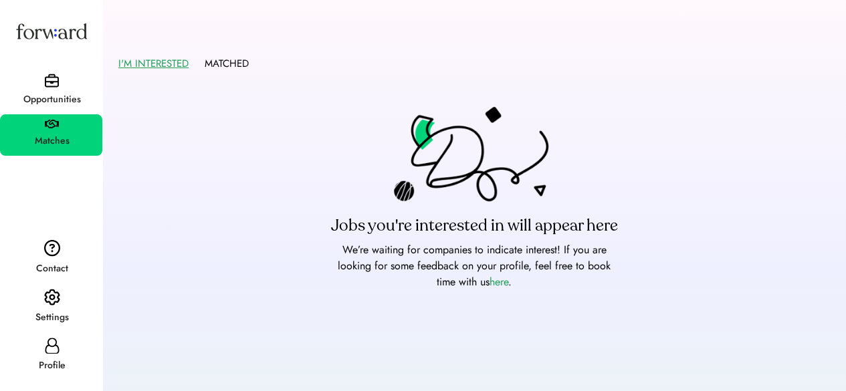
click at [58, 78] on img at bounding box center [52, 81] width 14 height 14
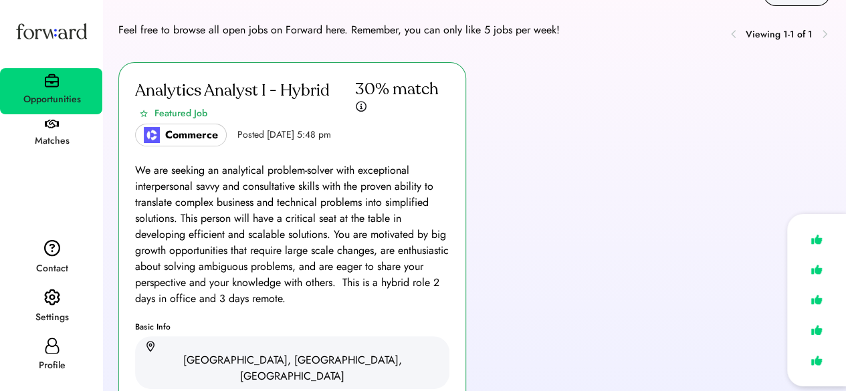
scroll to position [37, 0]
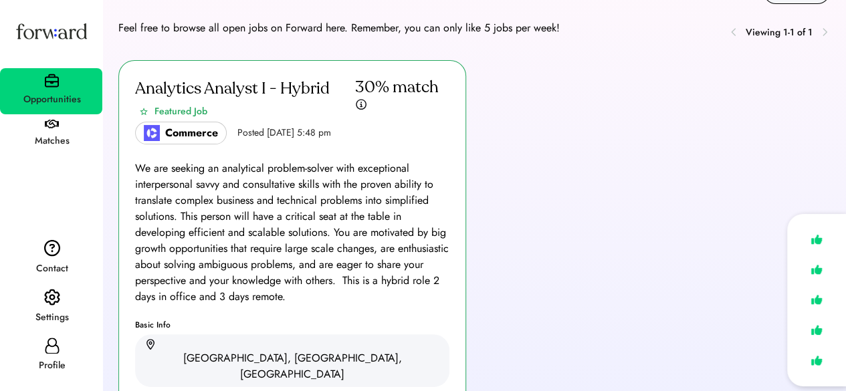
click at [58, 78] on img at bounding box center [52, 81] width 14 height 14
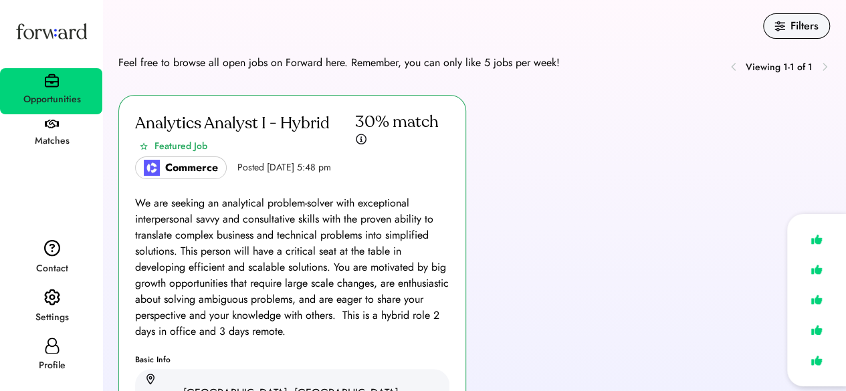
scroll to position [0, 0]
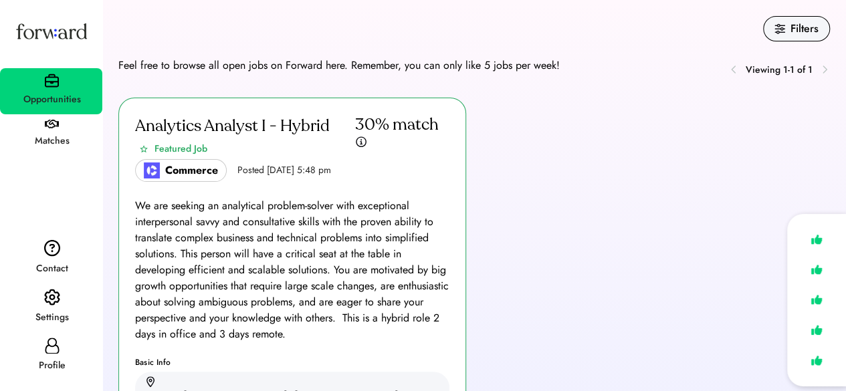
click at [48, 346] on icon at bounding box center [52, 346] width 16 height 16
select select "*******"
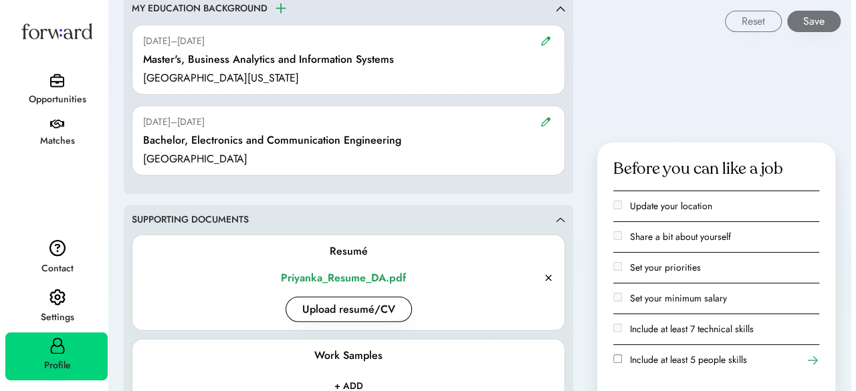
scroll to position [1661, 0]
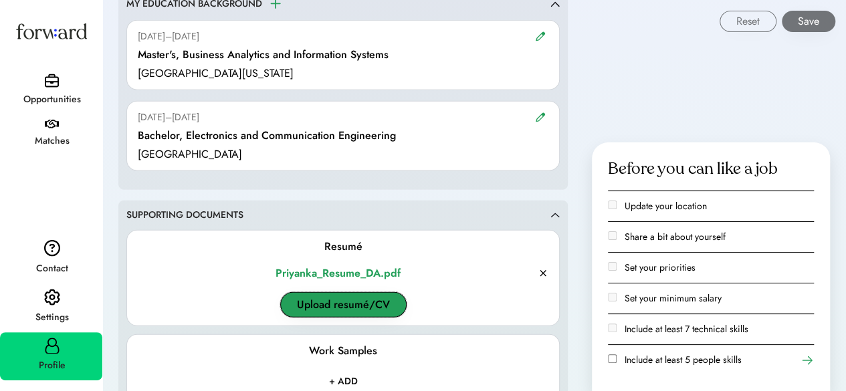
click at [348, 296] on button "Upload resumé/CV" at bounding box center [343, 304] width 126 height 25
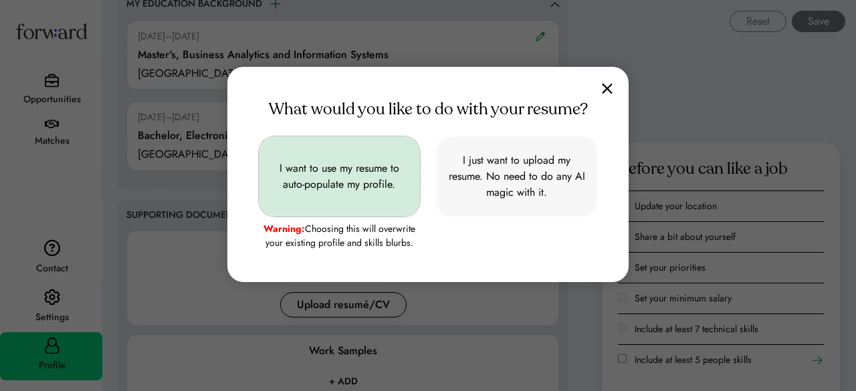
click at [310, 189] on button "I want to use my resume to auto-populate my profile." at bounding box center [339, 176] width 161 height 80
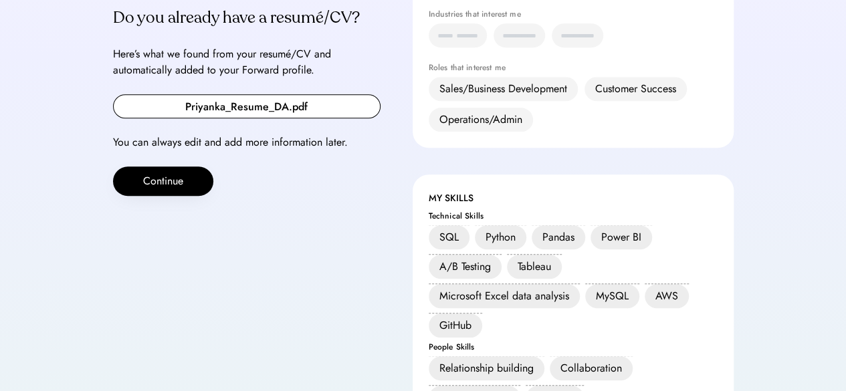
scroll to position [558, 0]
click at [177, 94] on input "file" at bounding box center [247, 105] width 266 height 23
type input "**********"
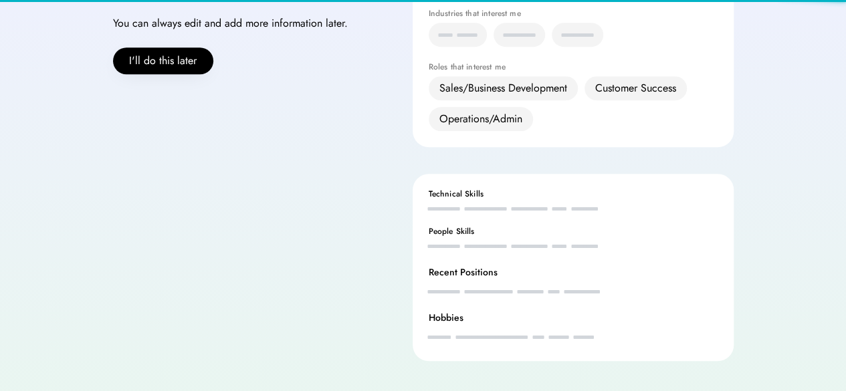
scroll to position [439, 0]
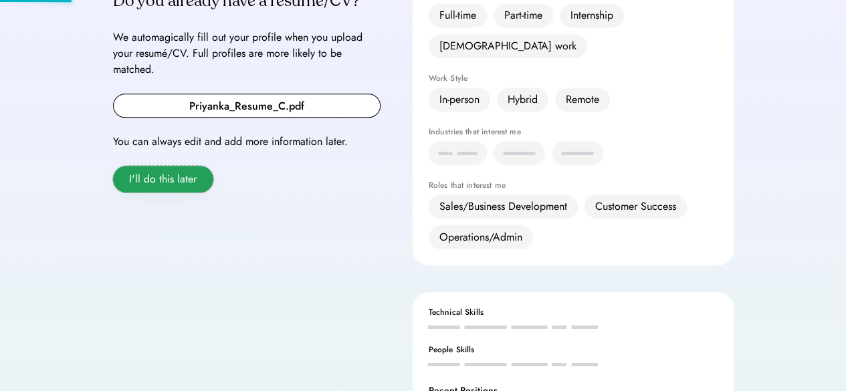
click at [179, 166] on button "I'll do this later" at bounding box center [163, 179] width 100 height 27
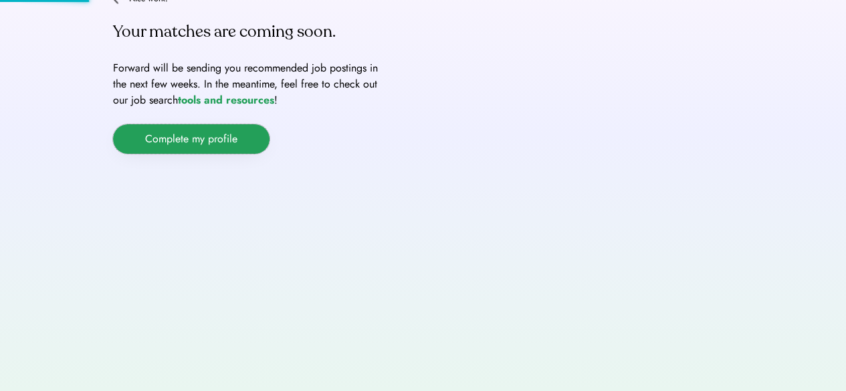
click at [179, 145] on button "Complete my profile" at bounding box center [191, 138] width 157 height 29
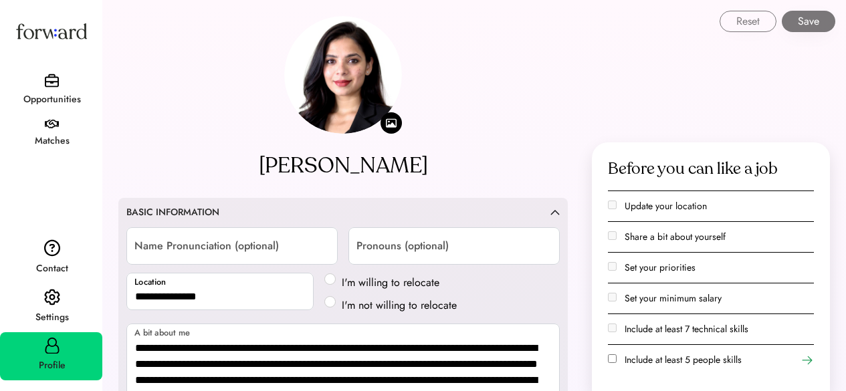
select select "*******"
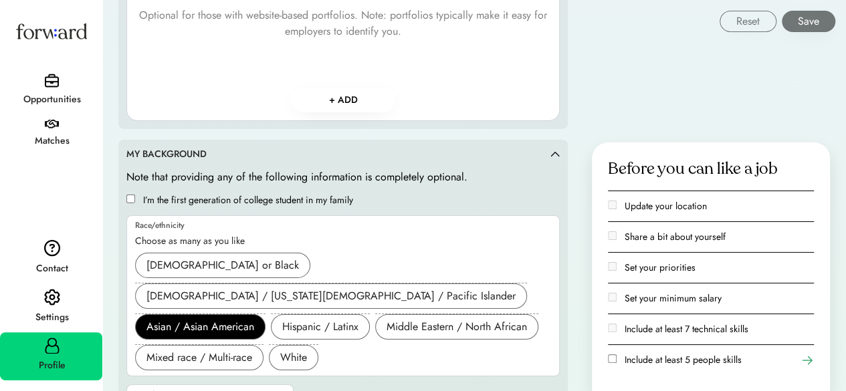
scroll to position [2101, 0]
click at [804, 15] on button "Save" at bounding box center [809, 21] width 54 height 21
click at [48, 120] on img at bounding box center [52, 124] width 14 height 9
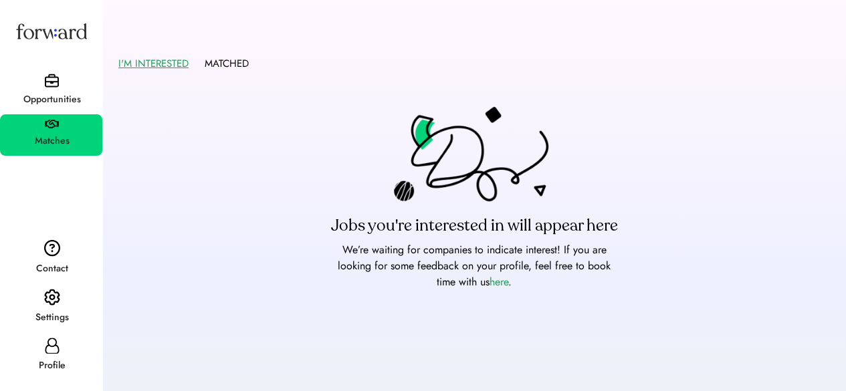
click at [50, 74] on img at bounding box center [52, 81] width 14 height 14
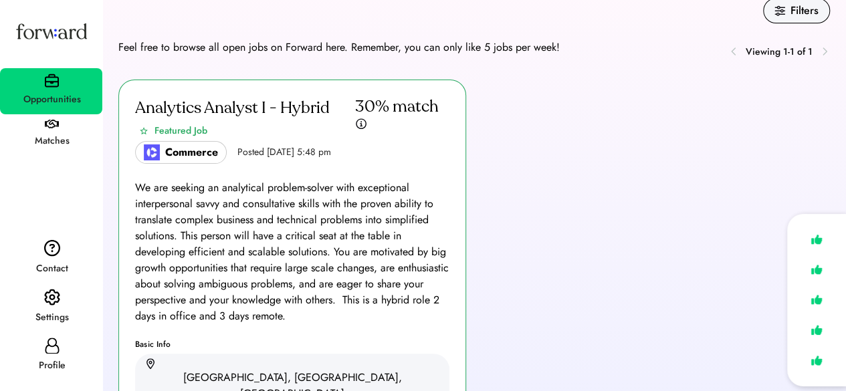
scroll to position [16, 0]
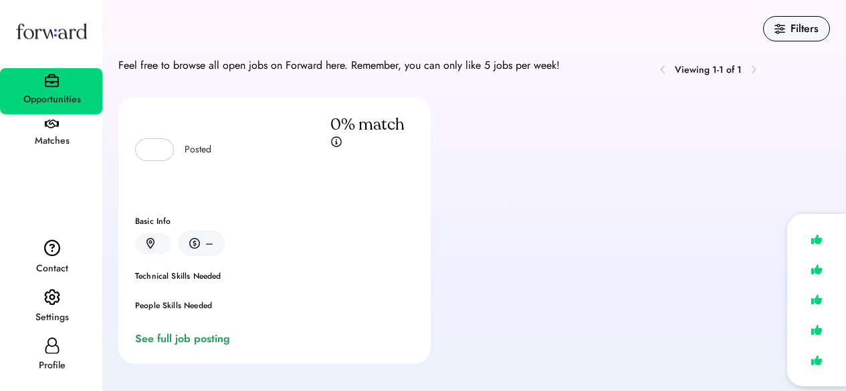
scroll to position [16, 0]
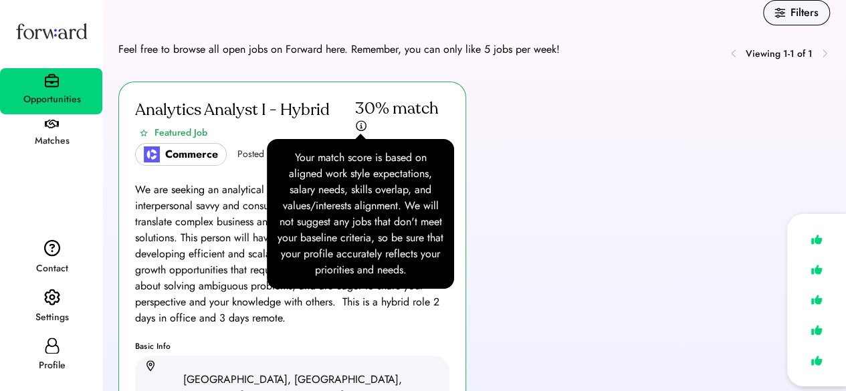
click at [360, 130] on div "Analytics Analyst I - Hybrid Featured Job Commerce Posted Sep 5, 2025 5:48 pm 3…" at bounding box center [292, 132] width 314 height 68
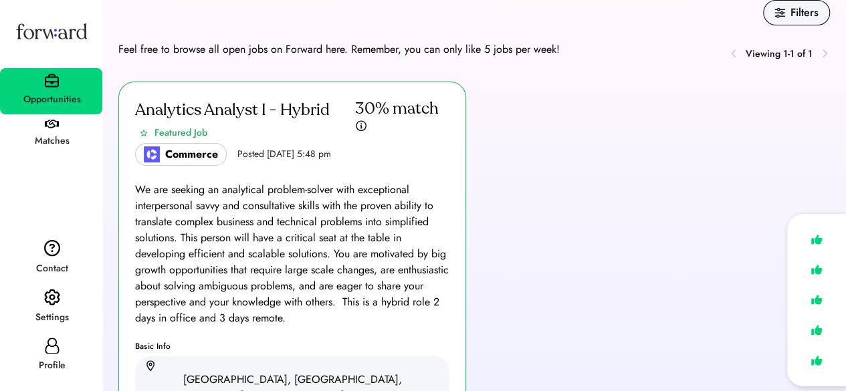
click at [360, 124] on img at bounding box center [361, 126] width 12 height 13
click at [47, 314] on div "Settings" at bounding box center [51, 318] width 101 height 16
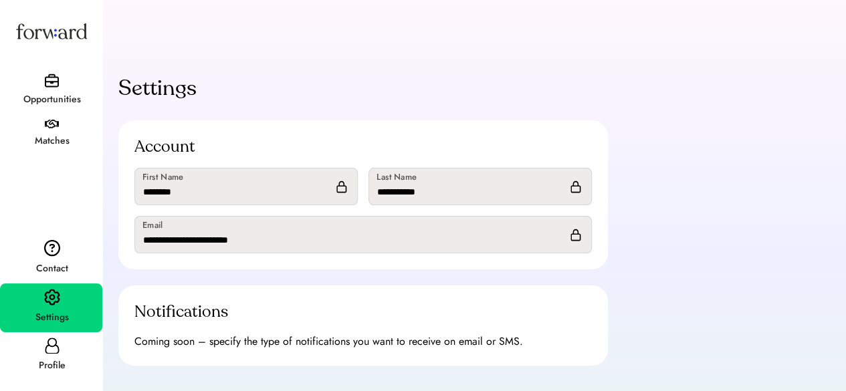
scroll to position [143, 0]
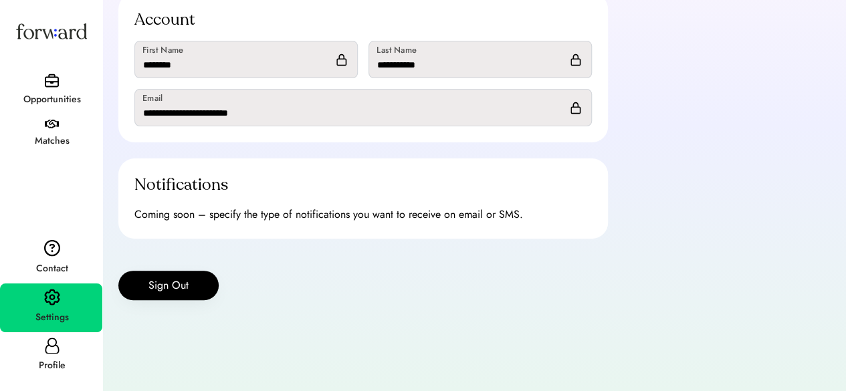
click at [51, 132] on div "Matches" at bounding box center [51, 141] width 101 height 24
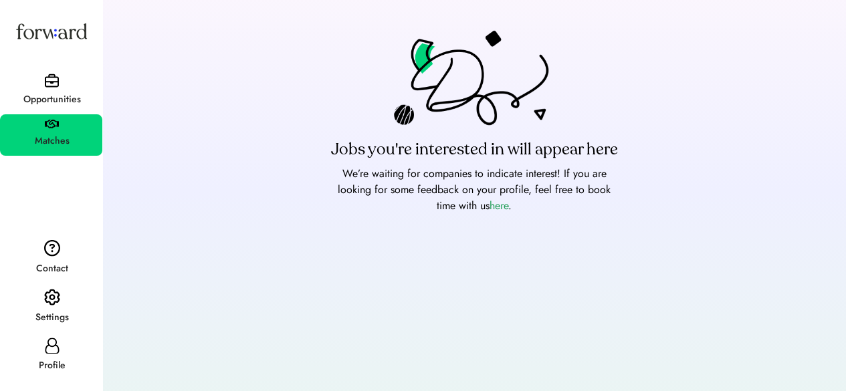
scroll to position [72, 0]
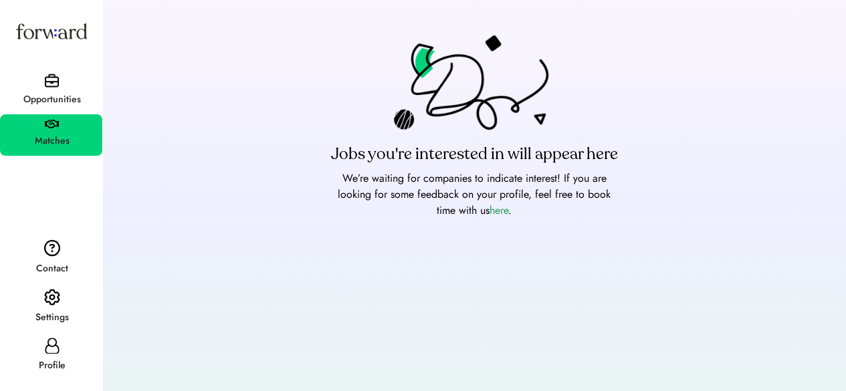
click at [50, 248] on img at bounding box center [52, 247] width 16 height 17
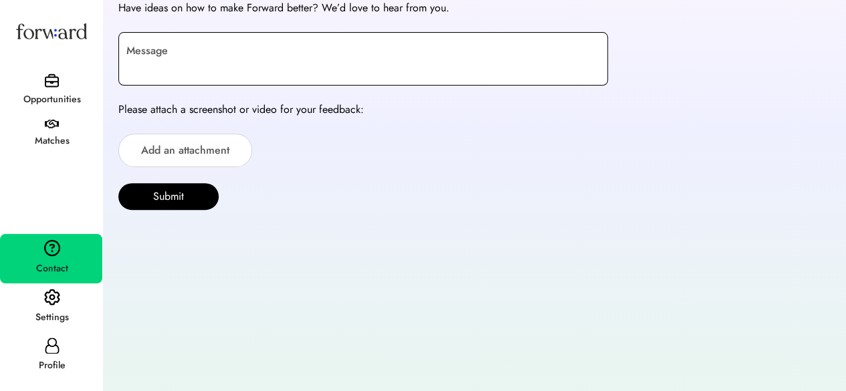
scroll to position [143, 0]
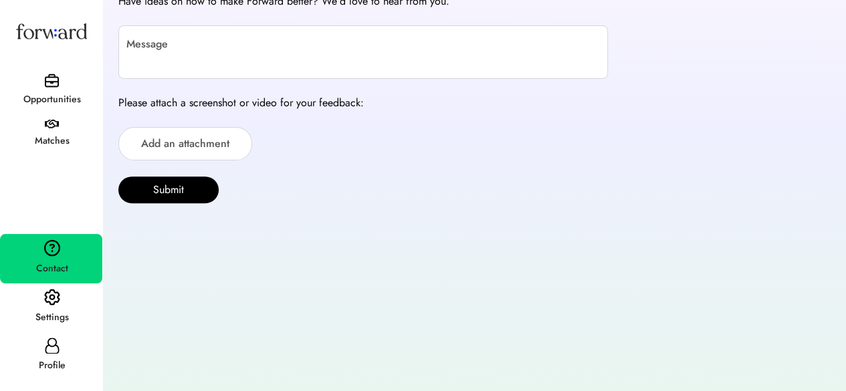
click at [51, 302] on img at bounding box center [52, 297] width 16 height 17
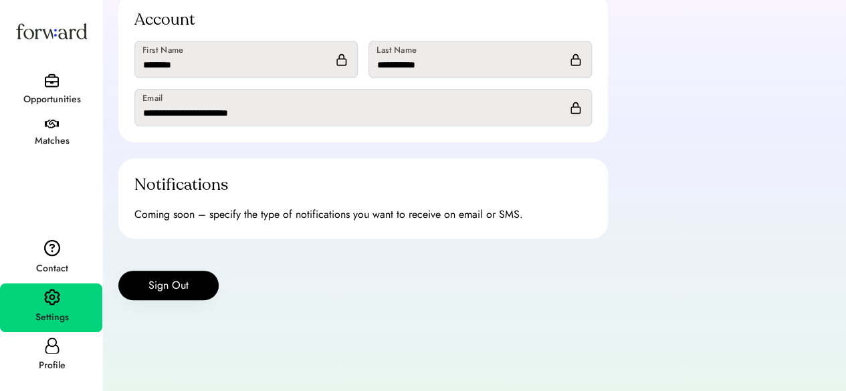
click at [51, 344] on icon at bounding box center [52, 346] width 16 height 16
select select "*******"
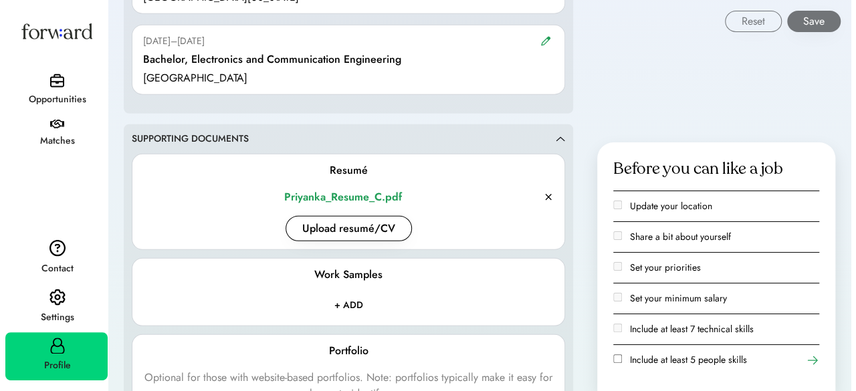
scroll to position [1739, 0]
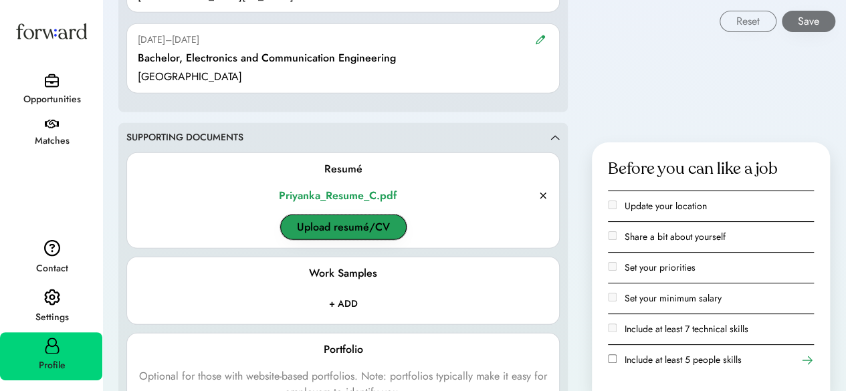
click at [362, 221] on button "Upload resumé/CV" at bounding box center [343, 227] width 126 height 25
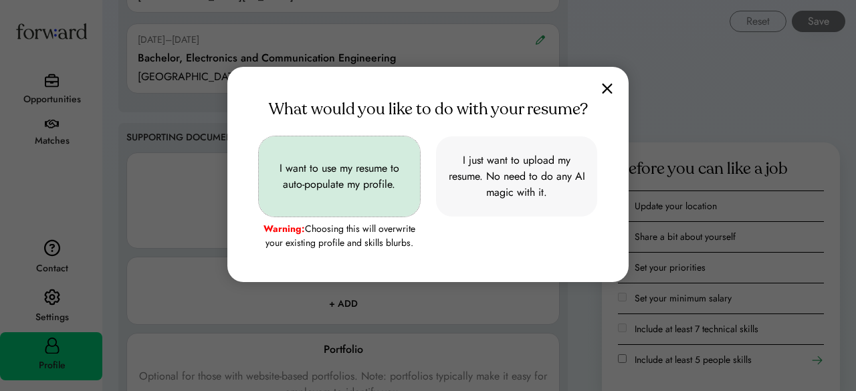
click at [297, 185] on button "I want to use my resume to auto-populate my profile." at bounding box center [339, 176] width 161 height 80
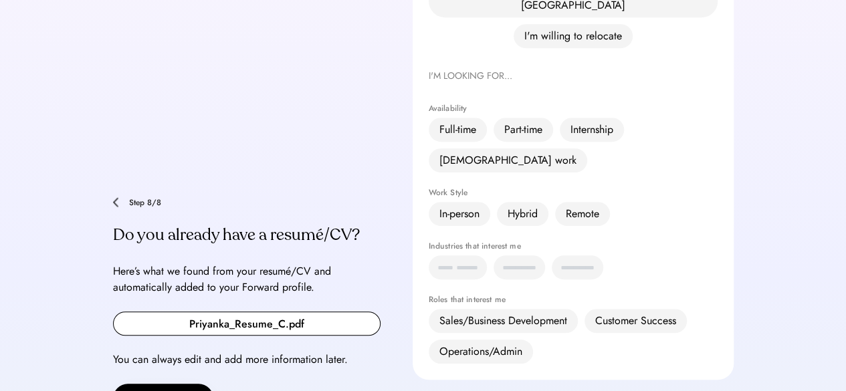
scroll to position [333, 0]
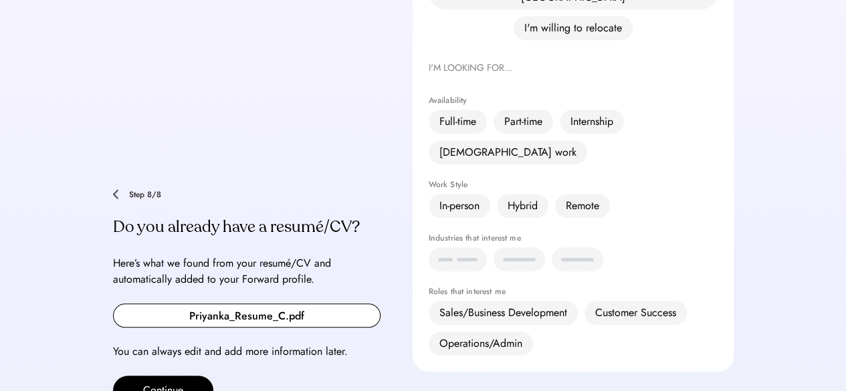
click at [231, 304] on input "file" at bounding box center [247, 315] width 266 height 23
type input "**********"
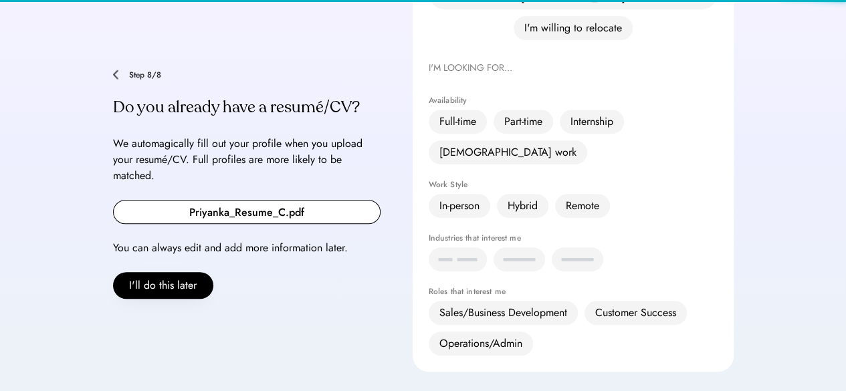
scroll to position [213, 0]
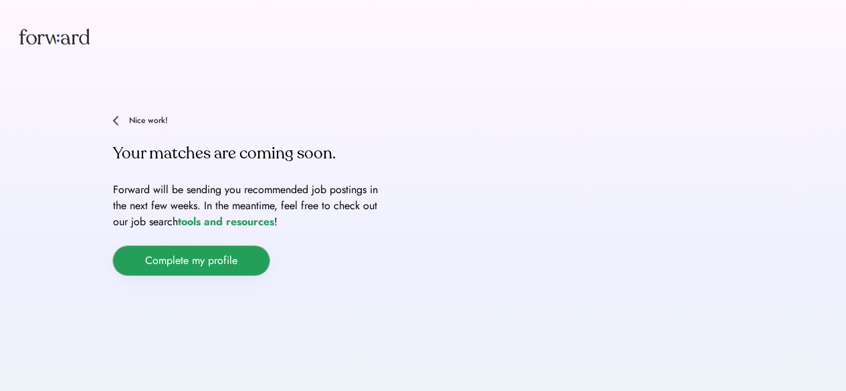
click at [203, 266] on button "Complete my profile" at bounding box center [191, 260] width 157 height 29
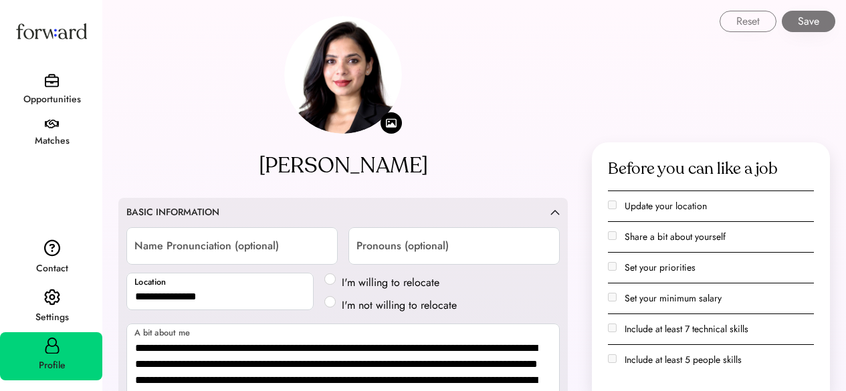
select select "*******"
click at [51, 81] on img at bounding box center [52, 81] width 14 height 14
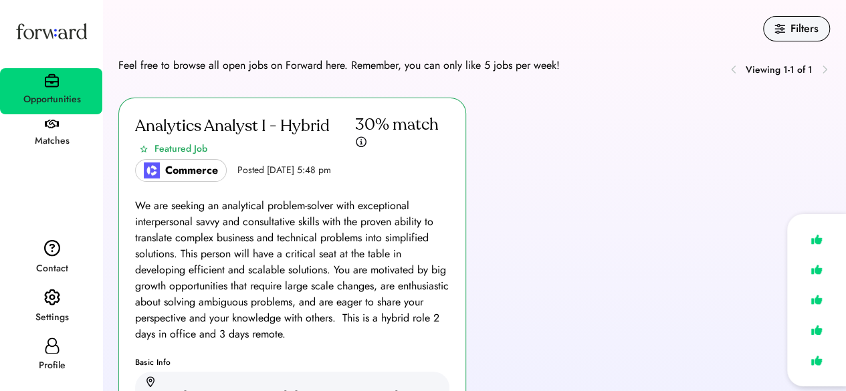
click at [277, 145] on div "Analytics Analyst I - Hybrid Featured Job" at bounding box center [245, 136] width 220 height 45
